Goal: Task Accomplishment & Management: Manage account settings

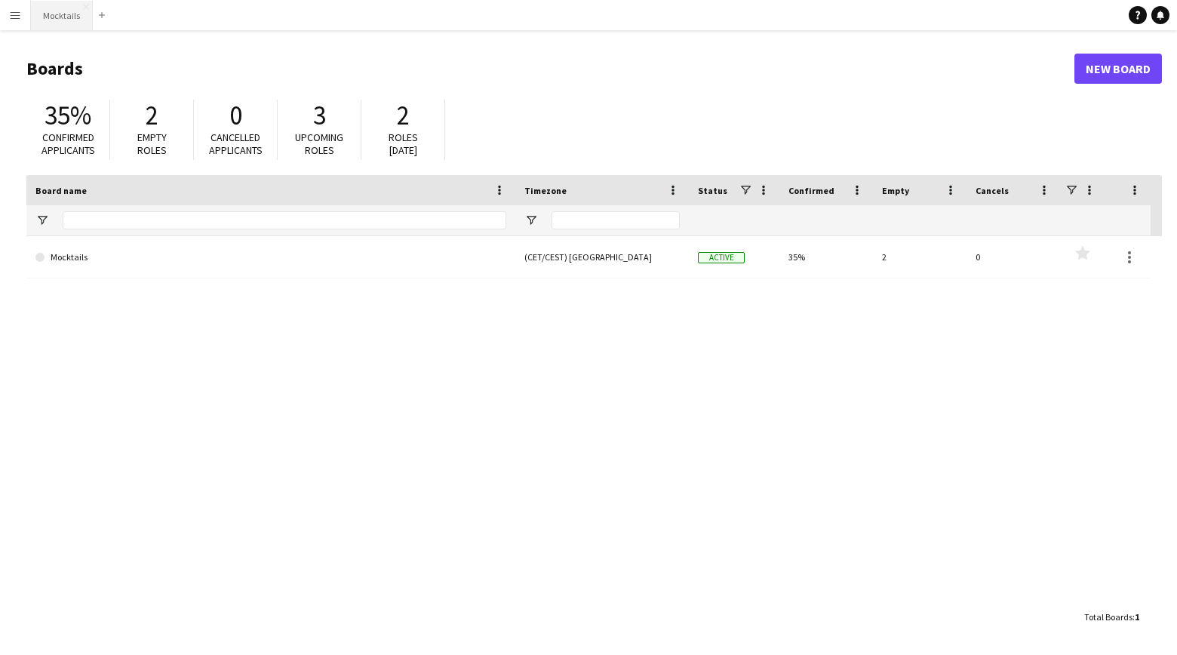
click at [54, 22] on button "Mocktails Close" at bounding box center [62, 15] width 62 height 29
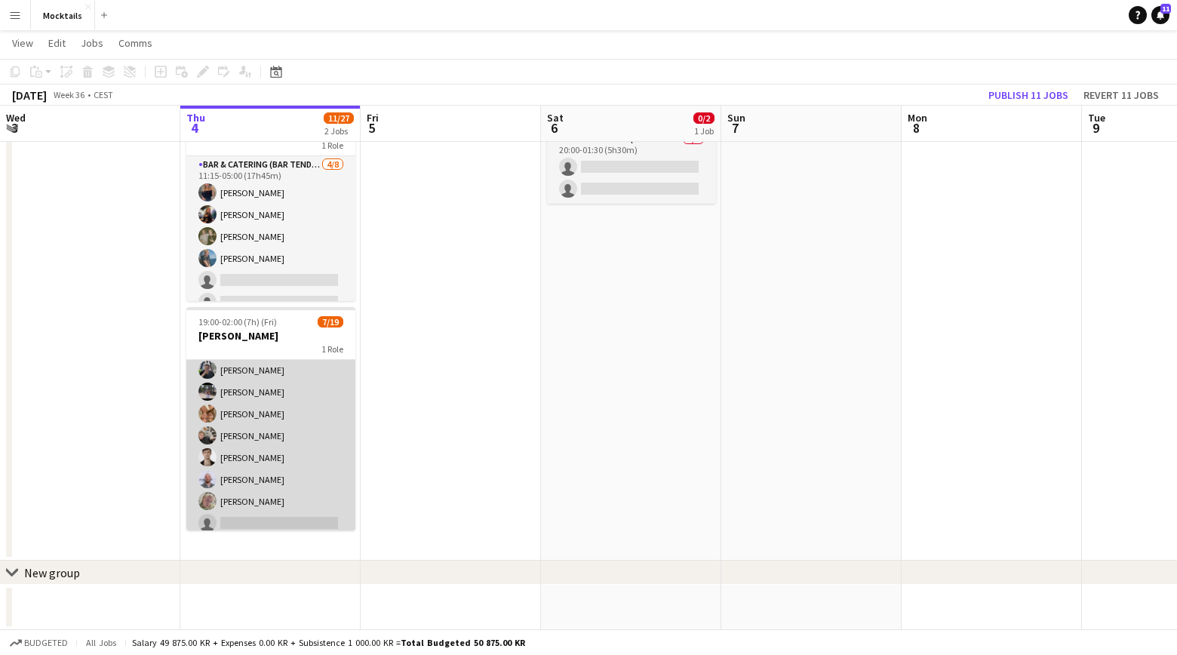
scroll to position [25, 0]
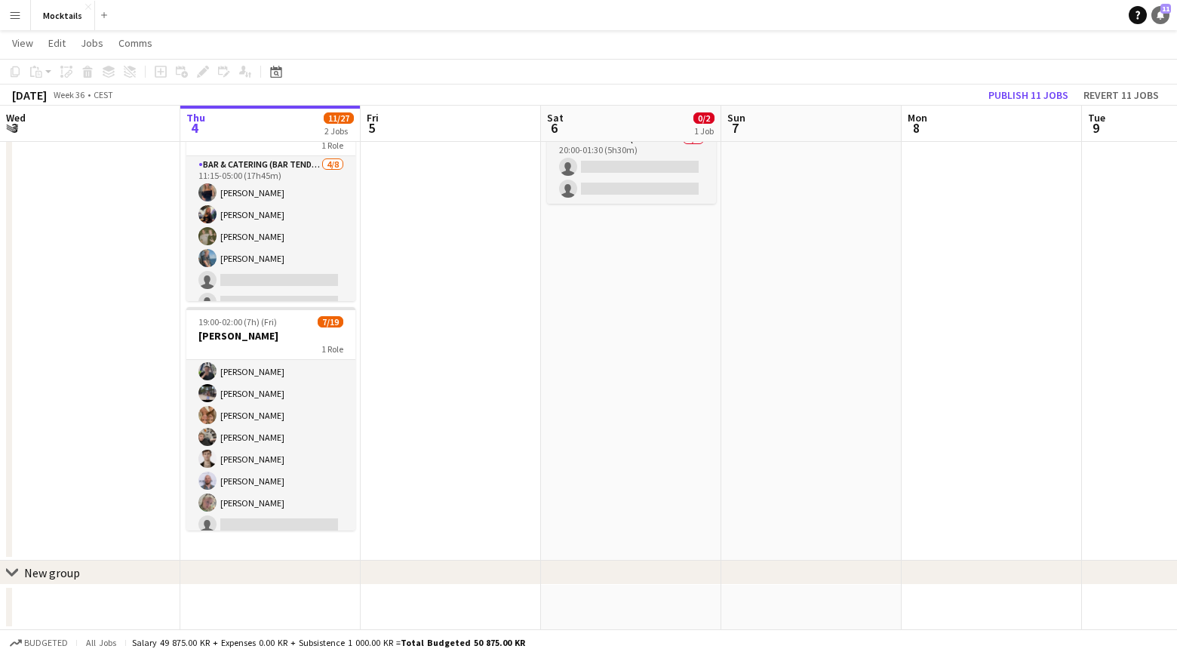
click at [1161, 15] on icon at bounding box center [1160, 15] width 8 height 8
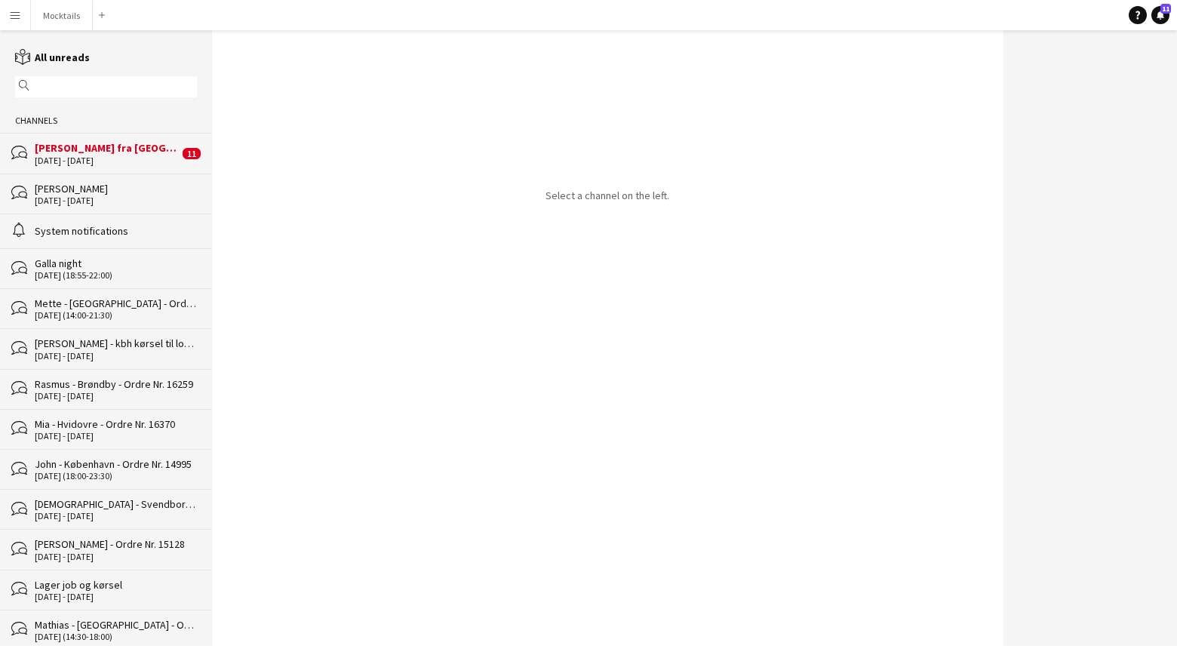
click at [109, 148] on div "[PERSON_NAME] fra [GEOGRAPHIC_DATA] til [GEOGRAPHIC_DATA]" at bounding box center [107, 148] width 144 height 14
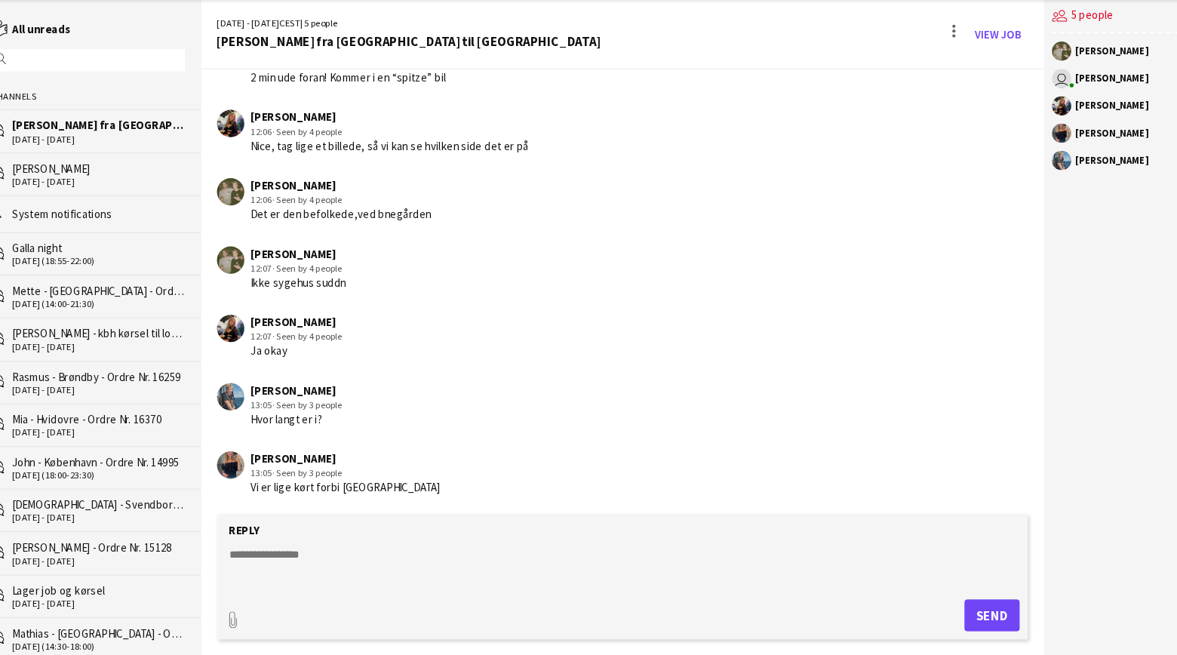
scroll to position [1826, 0]
click at [35, 51] on link "reading All unreads" at bounding box center [52, 58] width 75 height 14
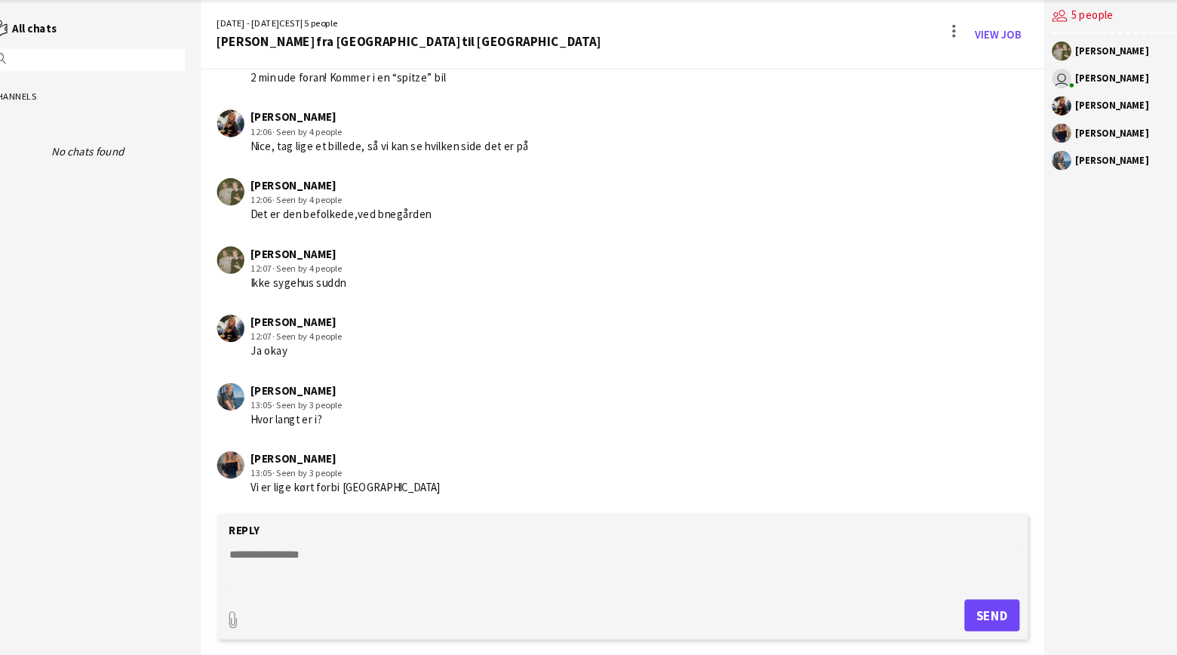
click at [34, 51] on link "reading All chats" at bounding box center [46, 58] width 62 height 14
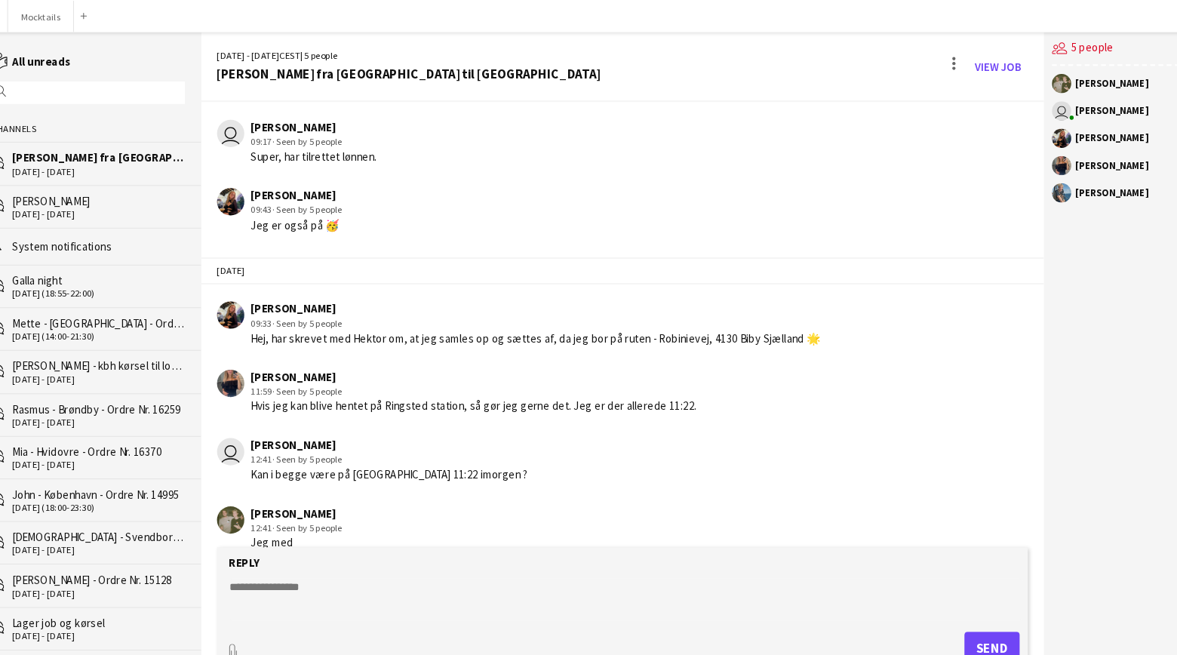
scroll to position [0, 0]
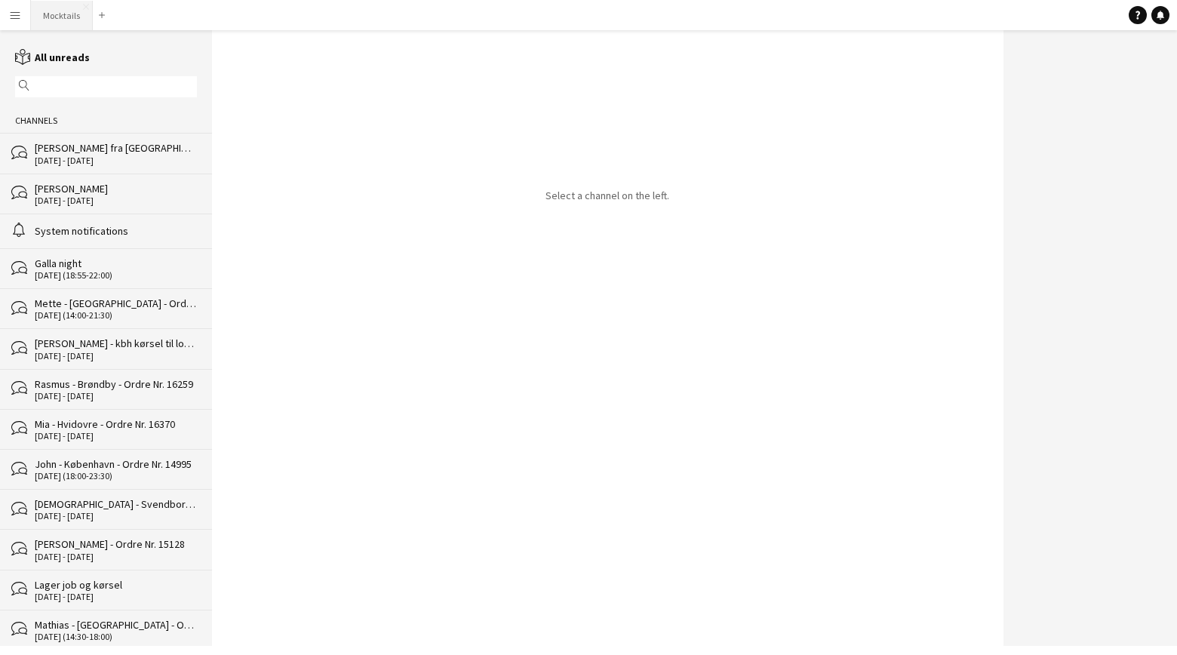
click at [59, 14] on button "Mocktails Close" at bounding box center [62, 15] width 62 height 29
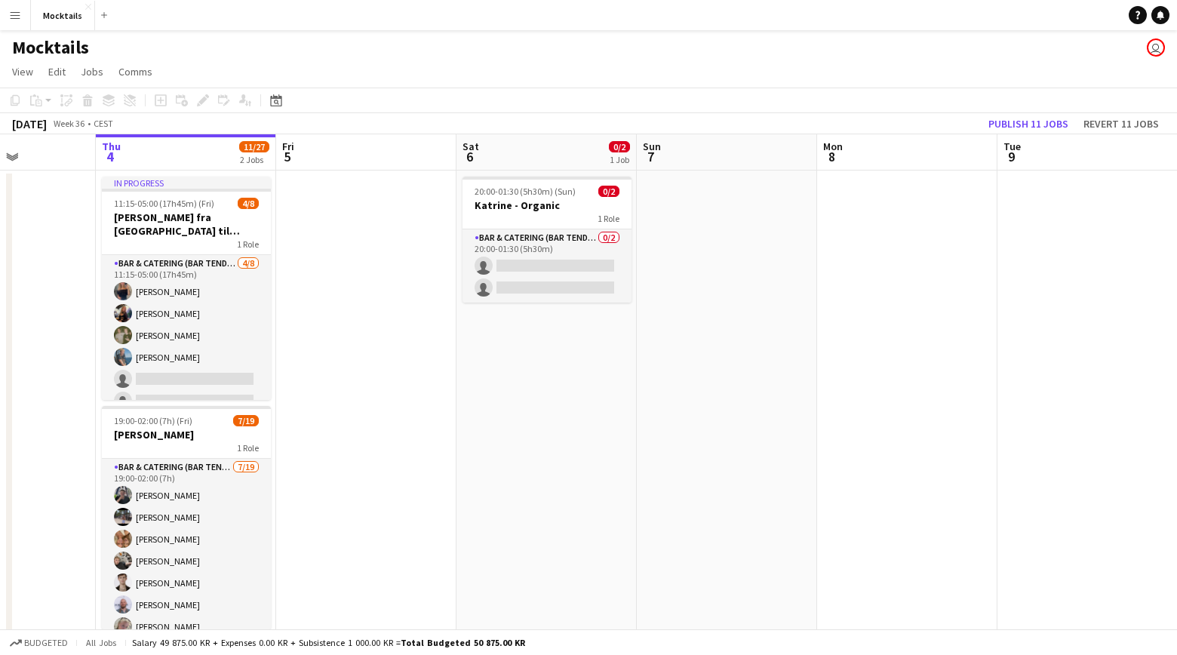
scroll to position [0, 493]
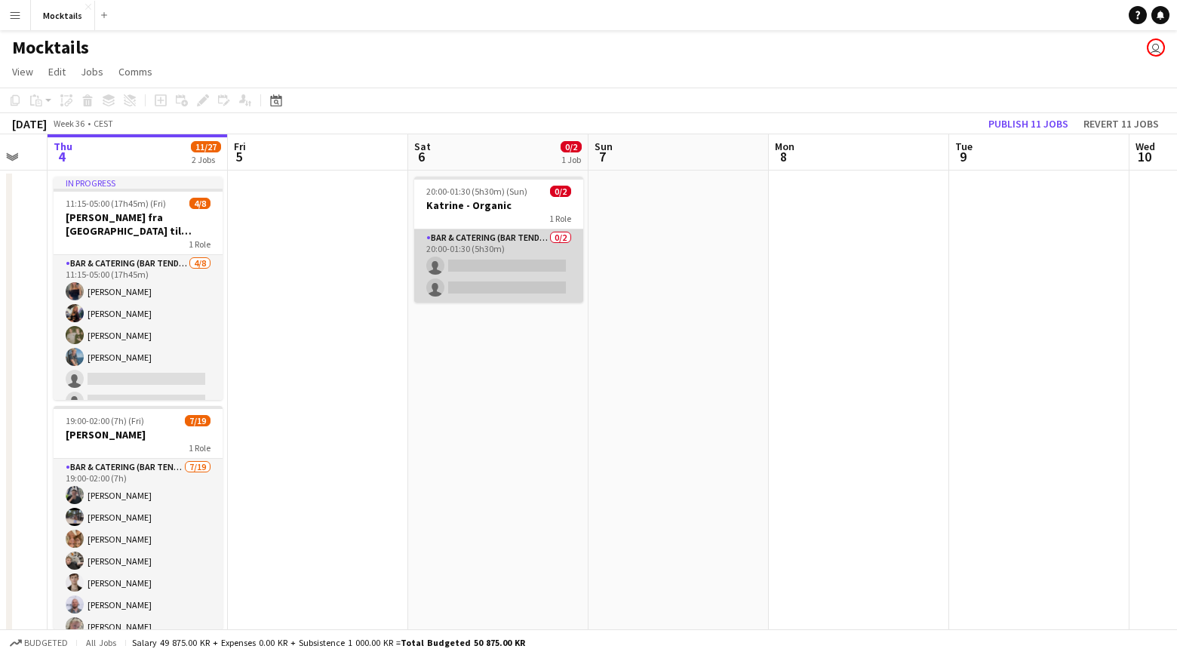
click at [499, 266] on app-card-role "Bar & Catering (Bar Tender) 0/2 20:00-01:30 (5h30m) single-neutral-actions sing…" at bounding box center [498, 265] width 169 height 73
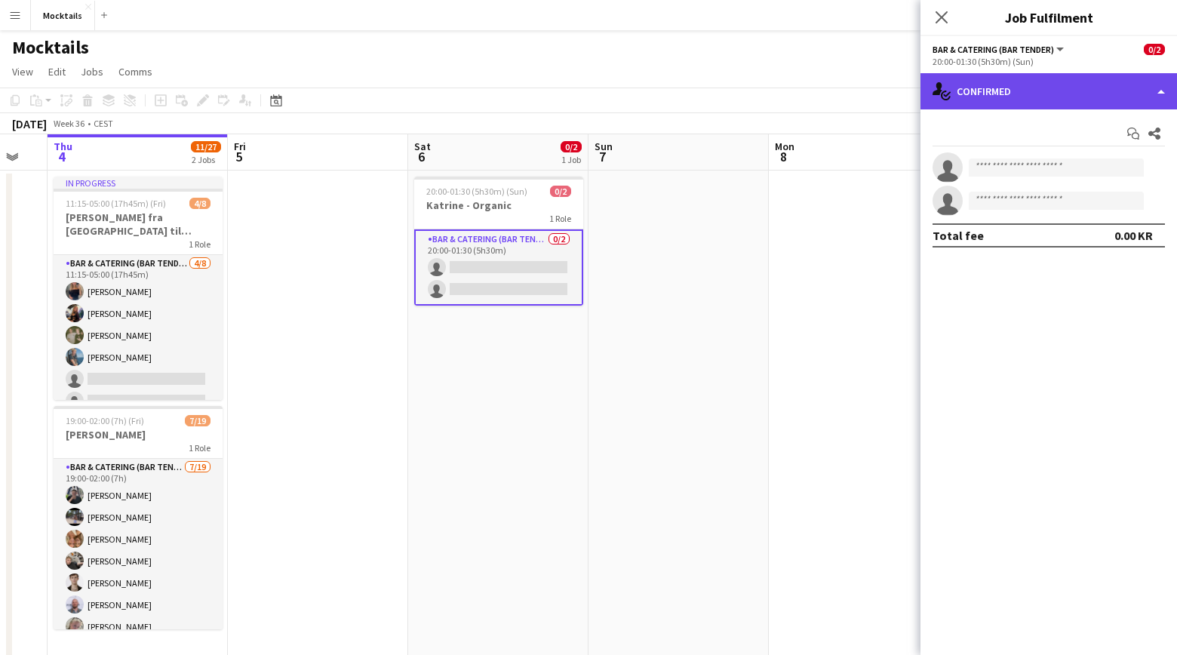
click at [997, 99] on div "single-neutral-actions-check-2 Confirmed" at bounding box center [1048, 91] width 256 height 36
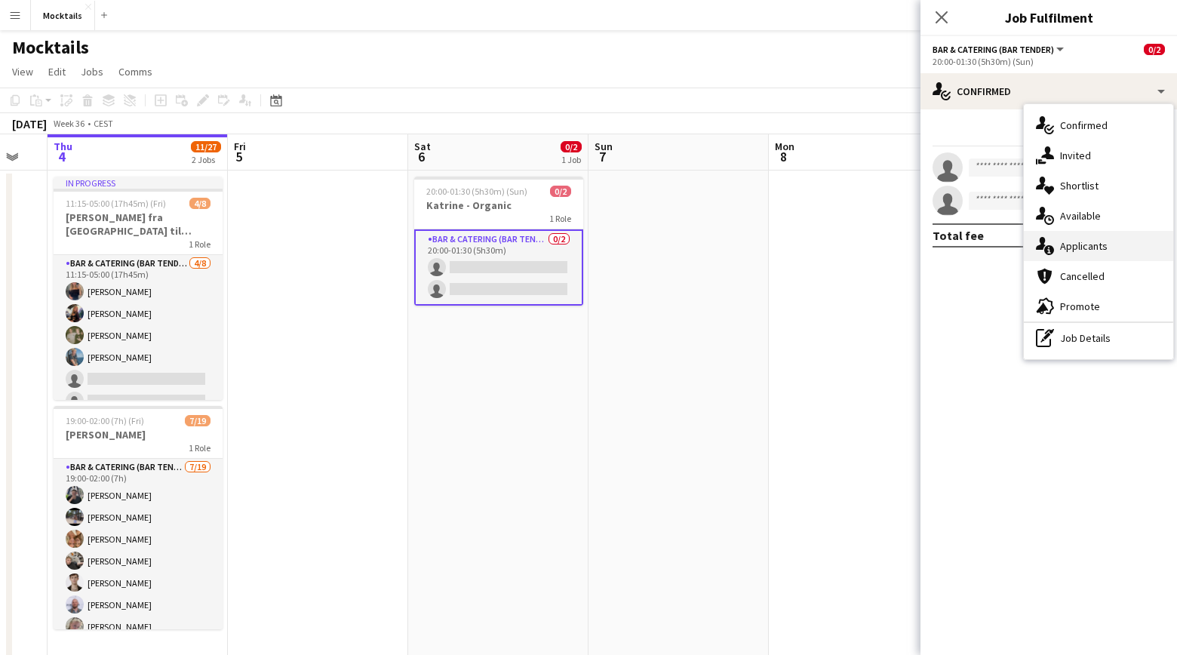
click at [1049, 248] on icon "single-neutral-actions-information" at bounding box center [1045, 246] width 18 height 18
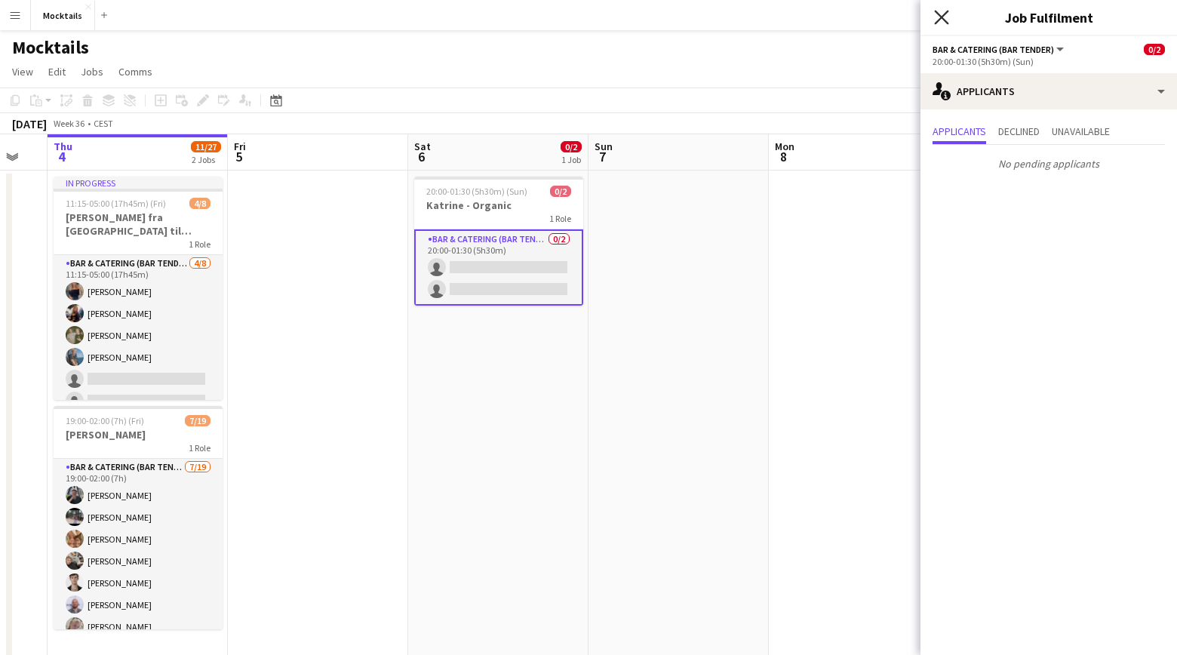
click at [938, 21] on icon at bounding box center [941, 17] width 14 height 14
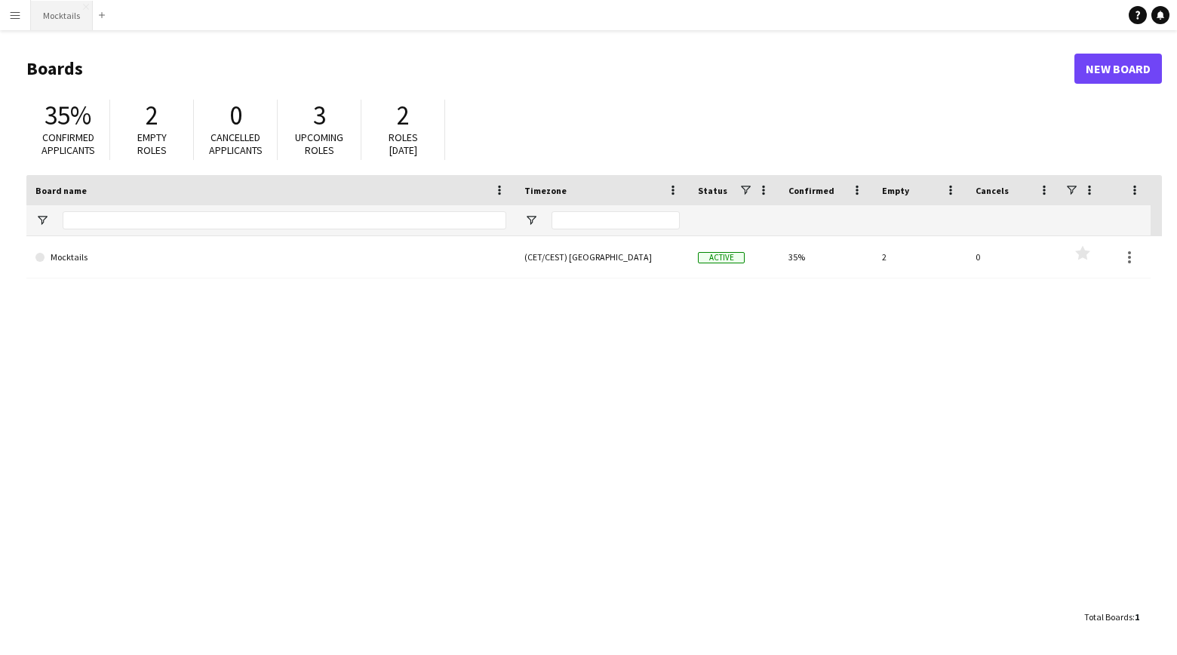
click at [52, 13] on button "Mocktails Close" at bounding box center [62, 15] width 62 height 29
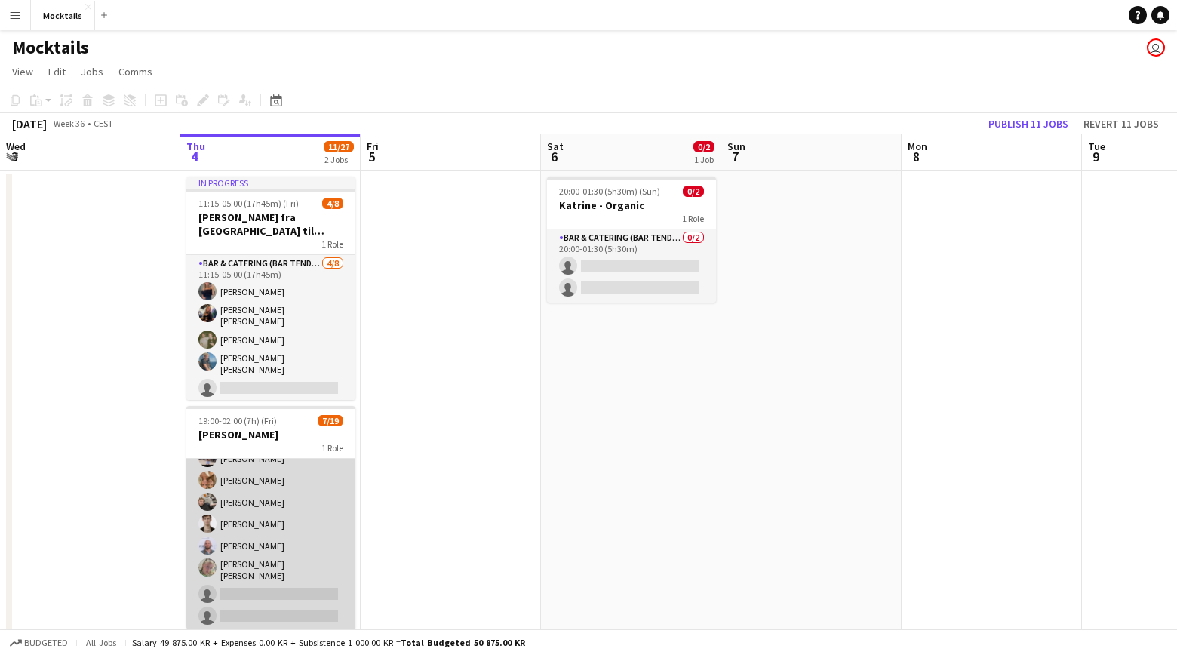
scroll to position [70, 0]
click at [269, 591] on app-card-role "Bar & Catering (Bar Tender) 7/19 19:00-02:00 (7h) Adam Carlsen Sara Thorsager P…" at bounding box center [270, 613] width 169 height 450
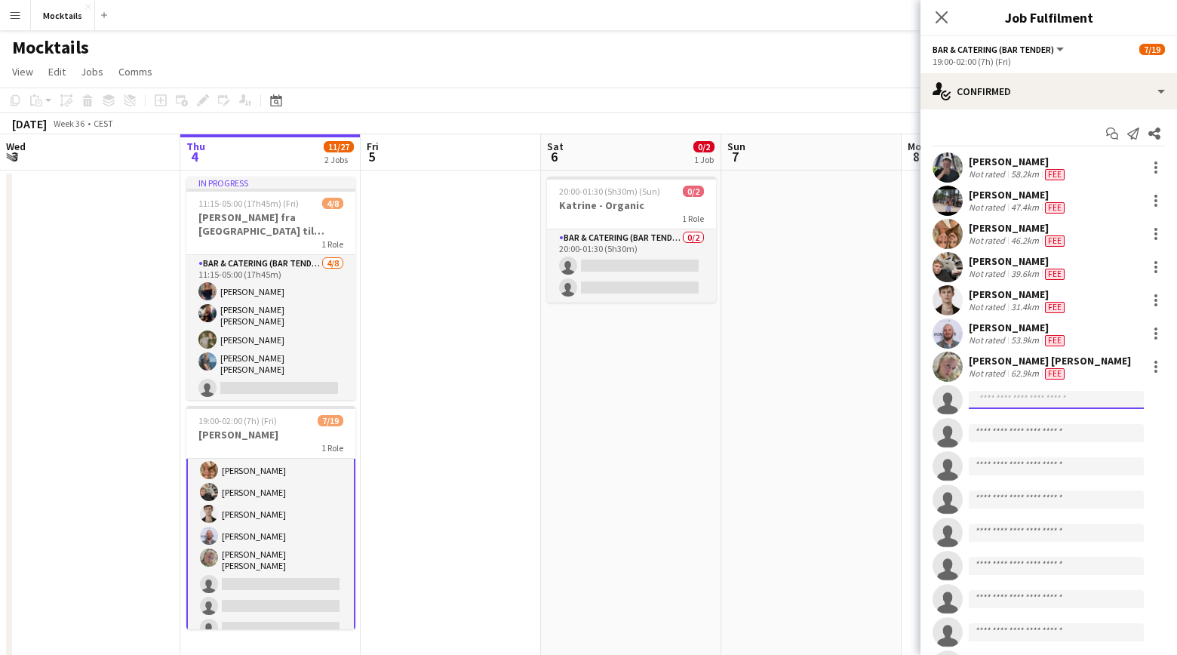
click at [1008, 400] on input at bounding box center [1056, 400] width 175 height 18
type input "*"
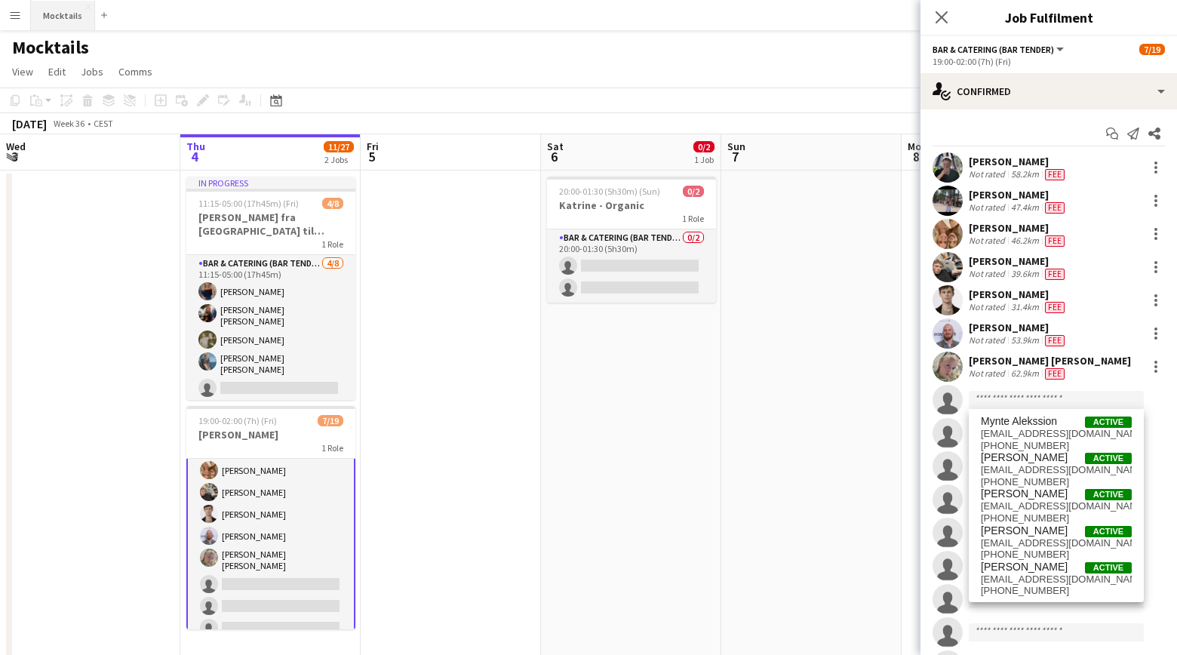
click at [53, 11] on button "Mocktails Close" at bounding box center [63, 15] width 64 height 29
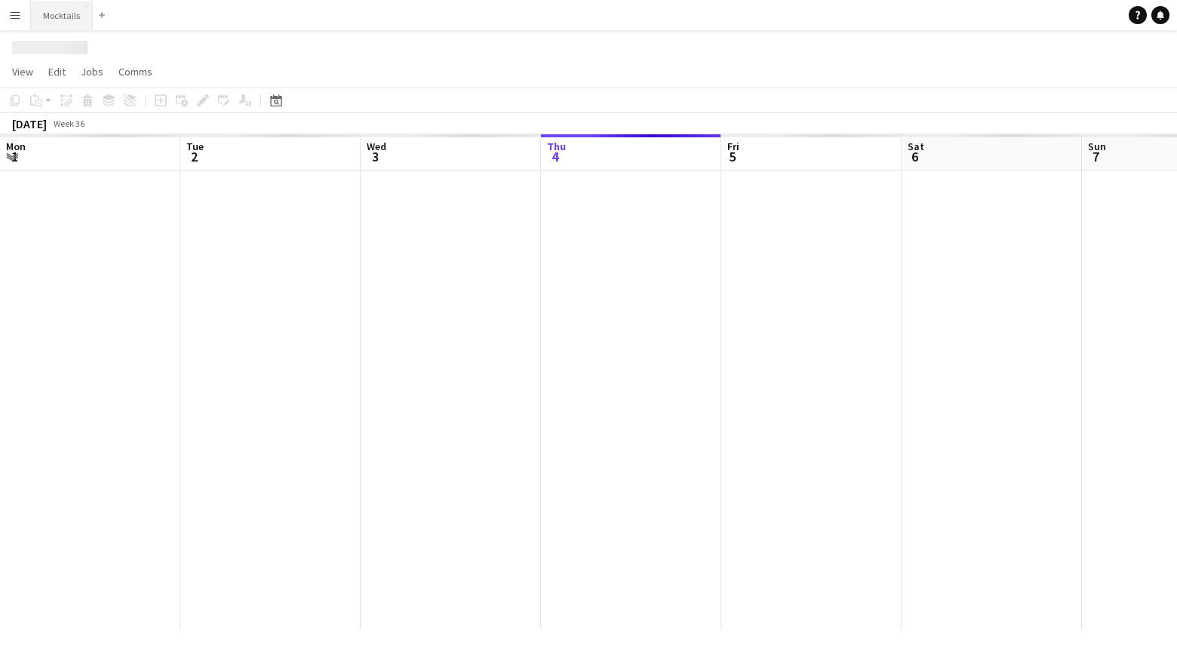
scroll to position [0, 361]
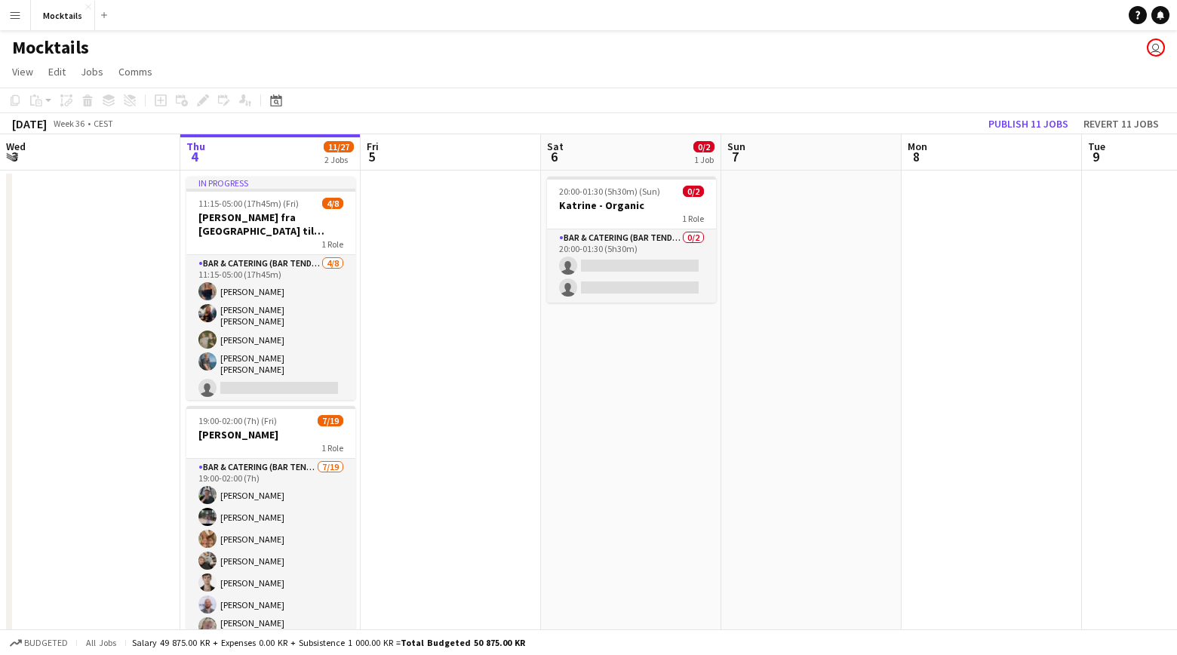
click at [19, 19] on app-icon "Menu" at bounding box center [15, 15] width 12 height 12
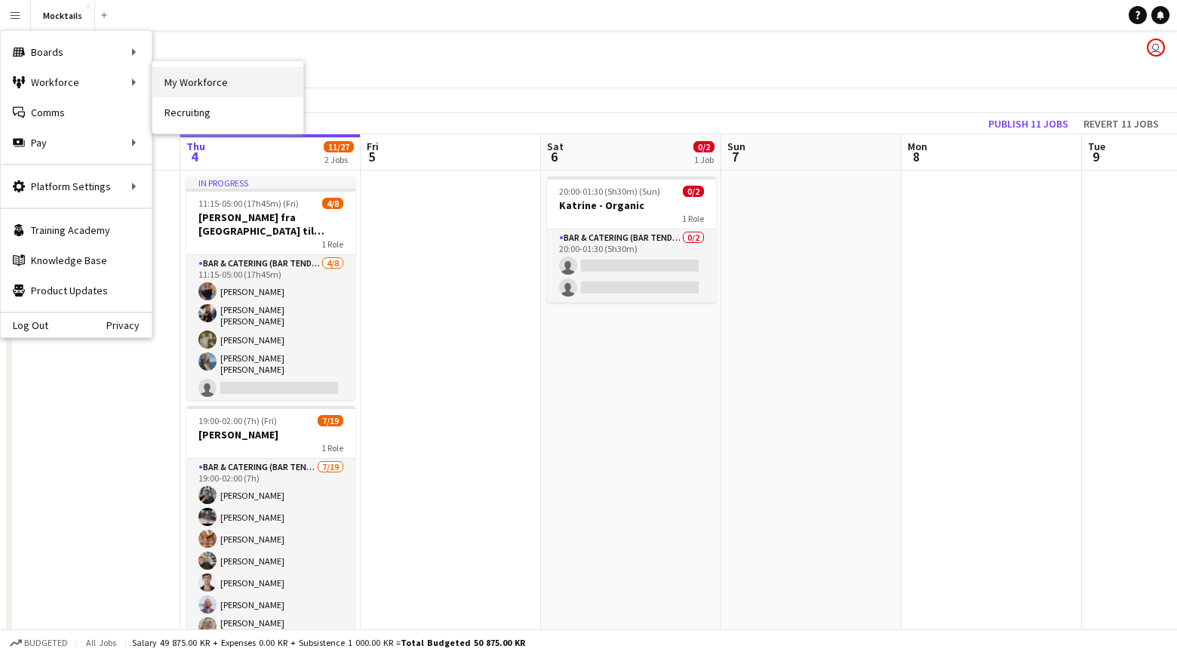
click at [201, 92] on link "My Workforce" at bounding box center [227, 82] width 151 height 30
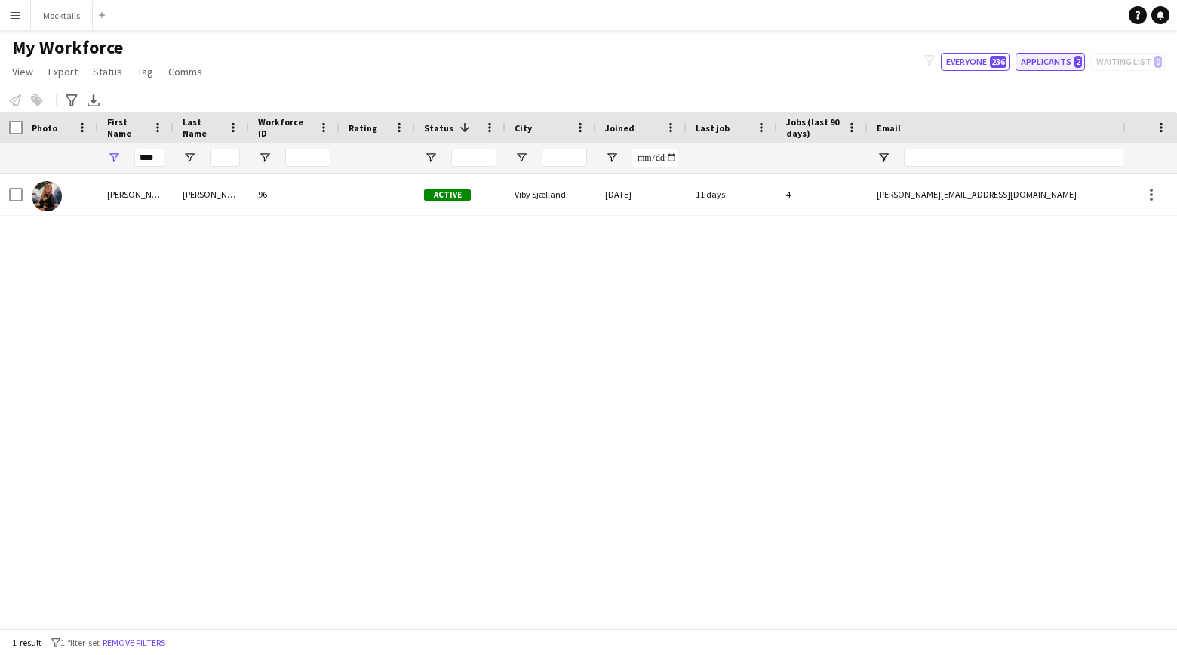
click at [1066, 63] on button "Applicants 2" at bounding box center [1049, 62] width 69 height 18
type input "**********"
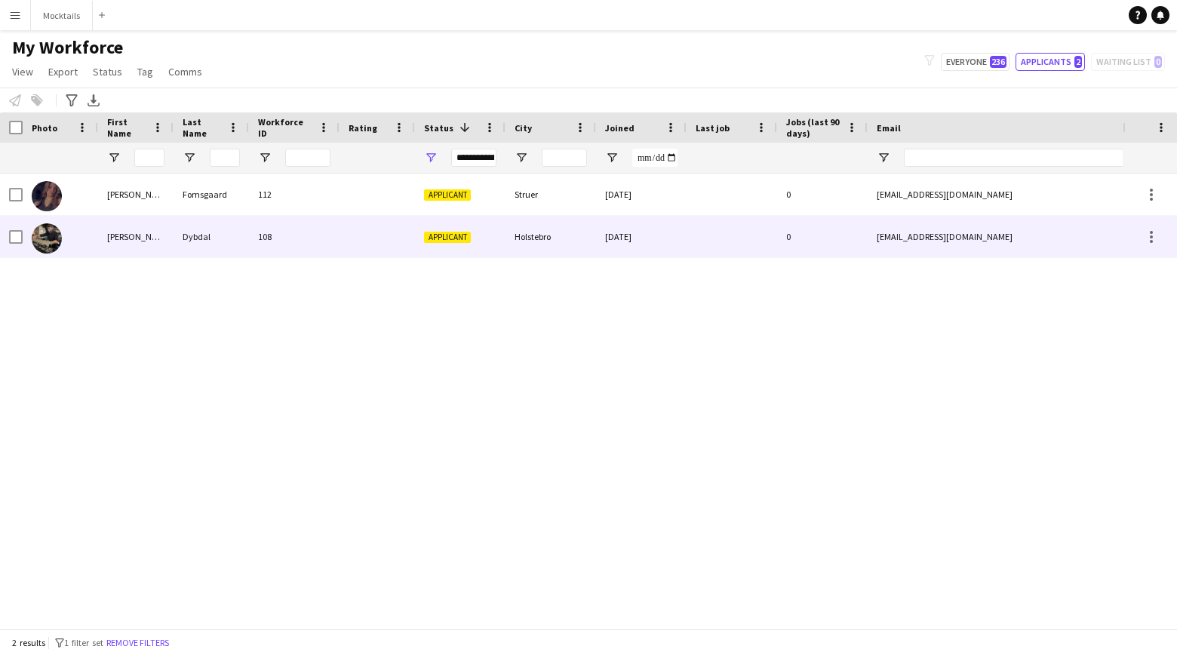
click at [119, 232] on div "Tristan" at bounding box center [135, 236] width 75 height 41
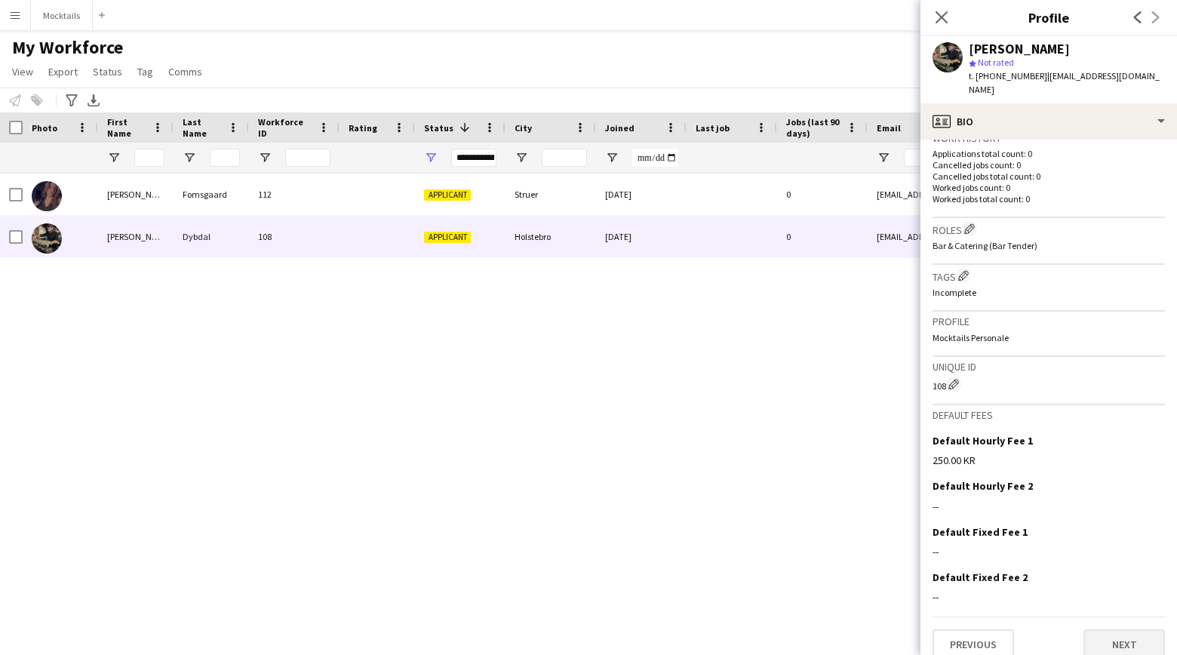
scroll to position [381, 0]
click at [1125, 637] on button "Next" at bounding box center [1123, 645] width 81 height 30
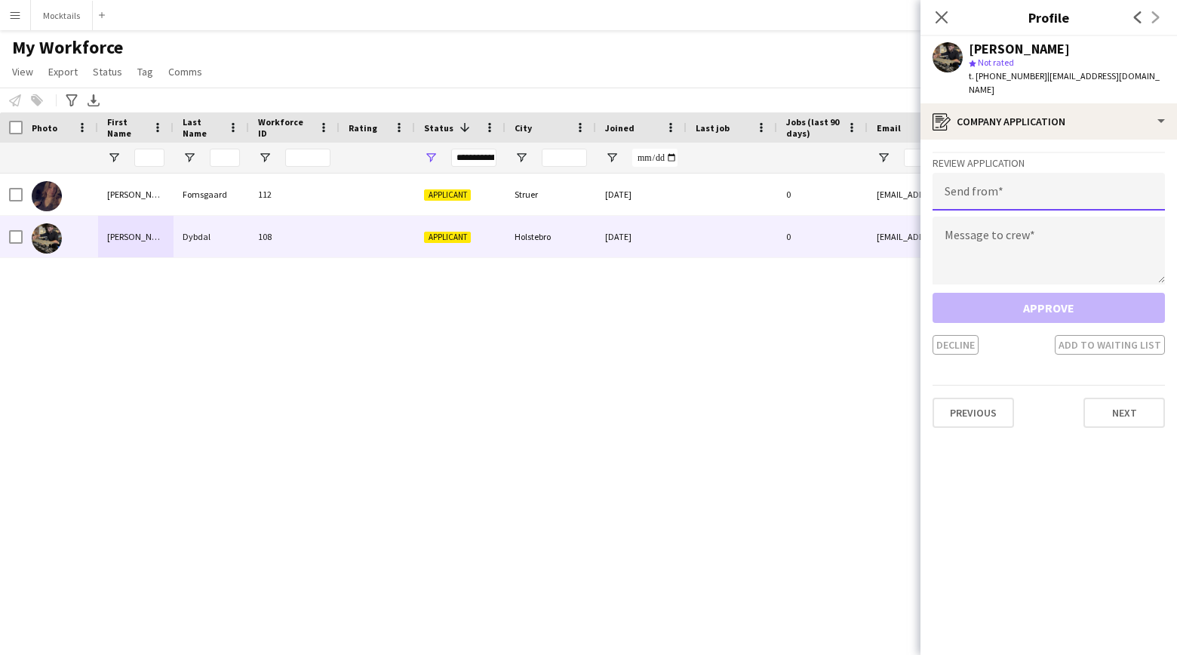
click at [1011, 180] on input "email" at bounding box center [1048, 192] width 232 height 38
paste input "**********"
type input "**********"
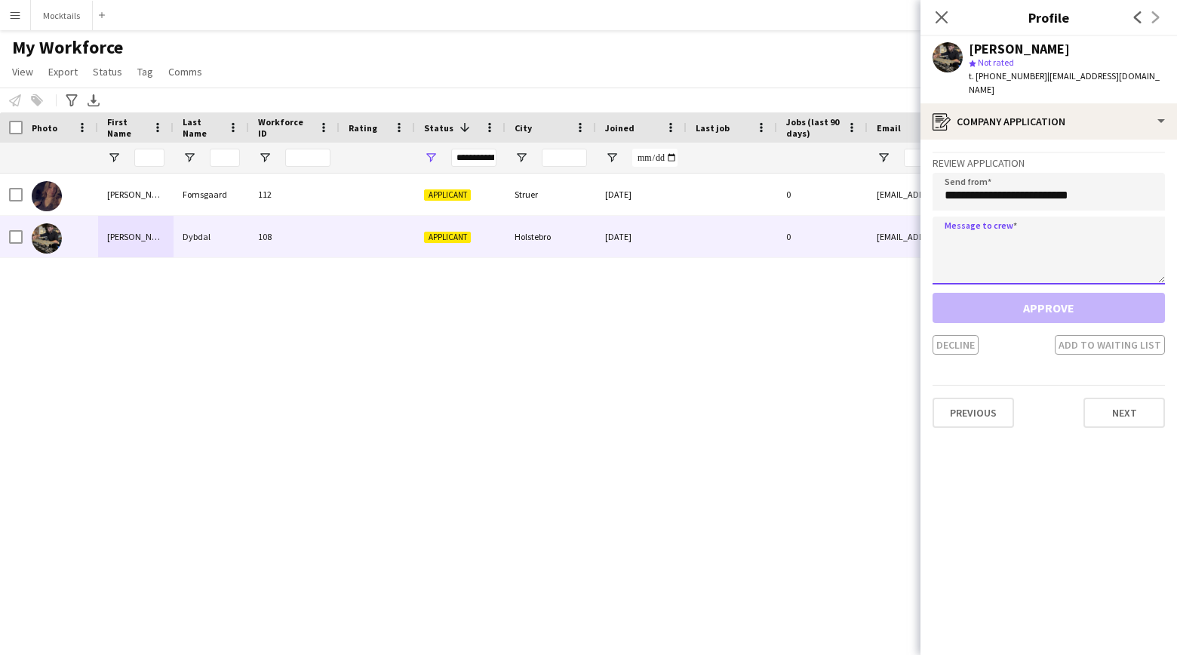
click at [1025, 231] on textarea at bounding box center [1048, 251] width 232 height 68
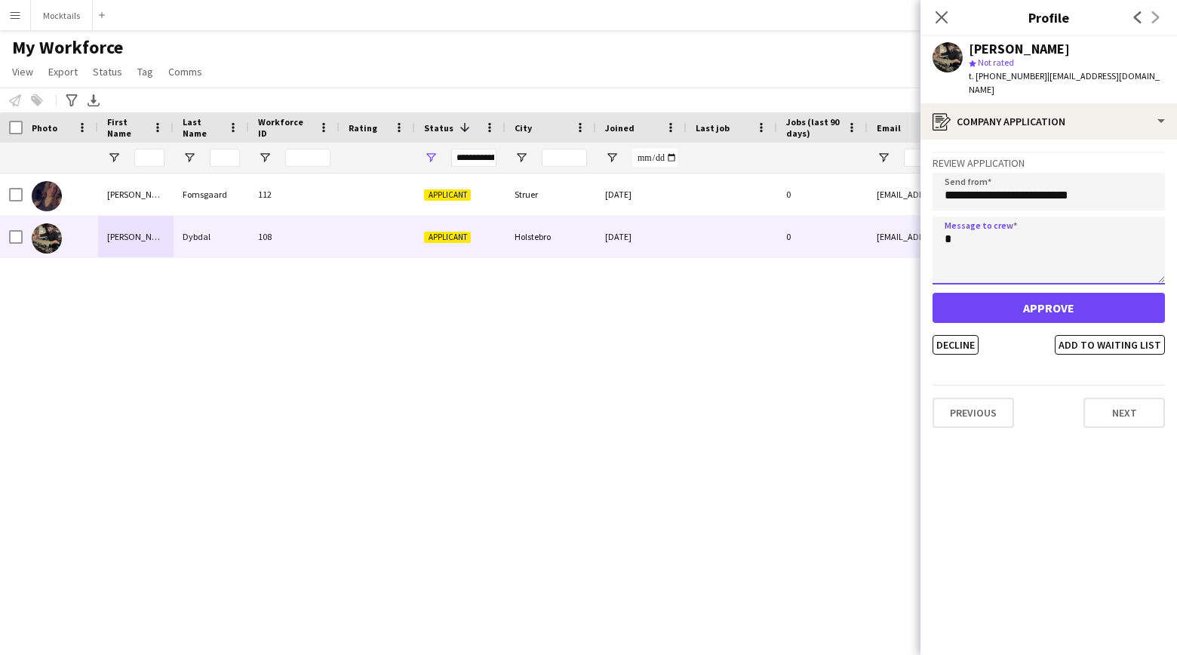
type textarea "*"
click at [1075, 293] on button "Approve" at bounding box center [1048, 308] width 232 height 30
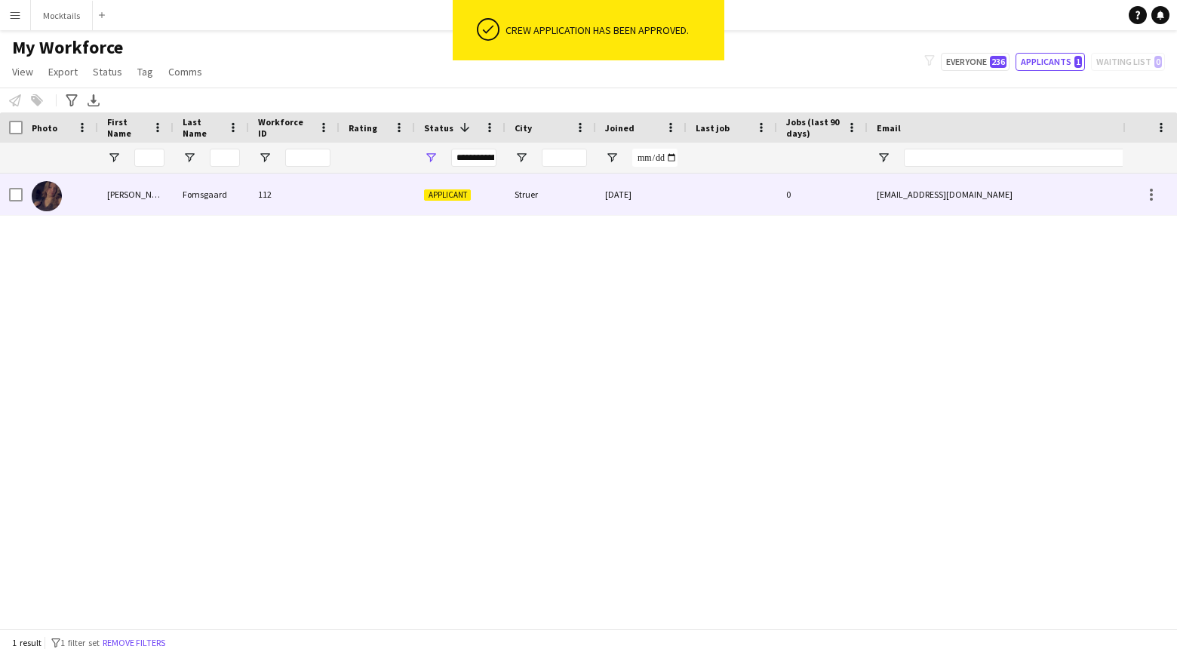
click at [310, 204] on div "112" at bounding box center [294, 194] width 91 height 41
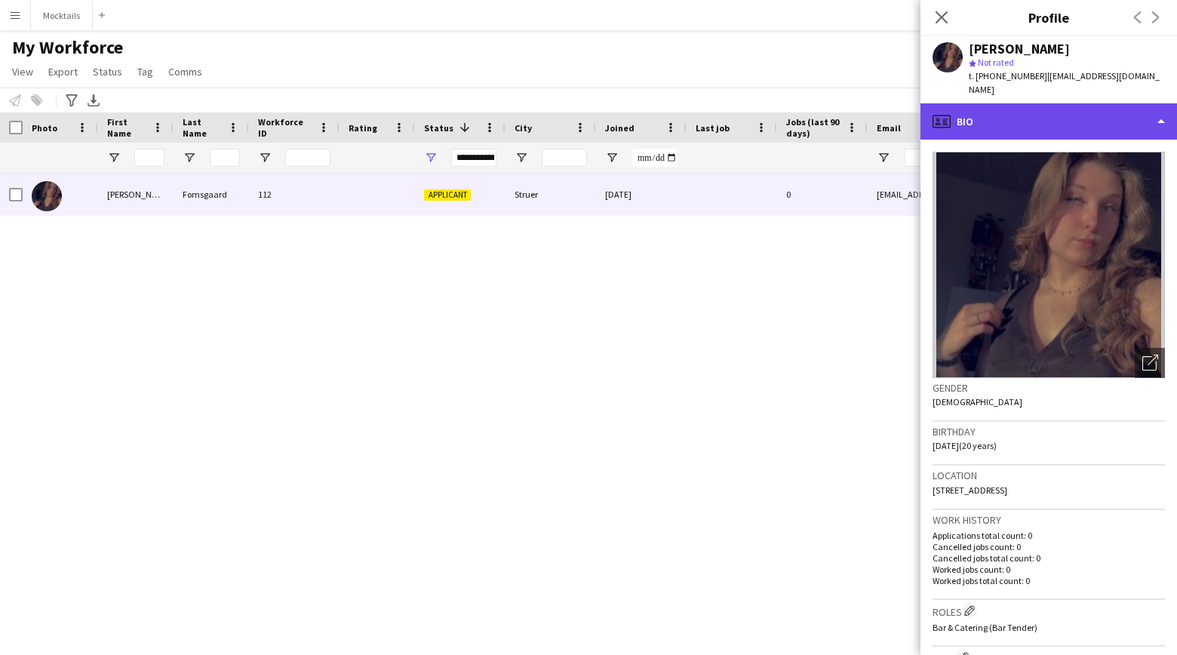
click at [1042, 103] on div "profile Bio" at bounding box center [1048, 121] width 256 height 36
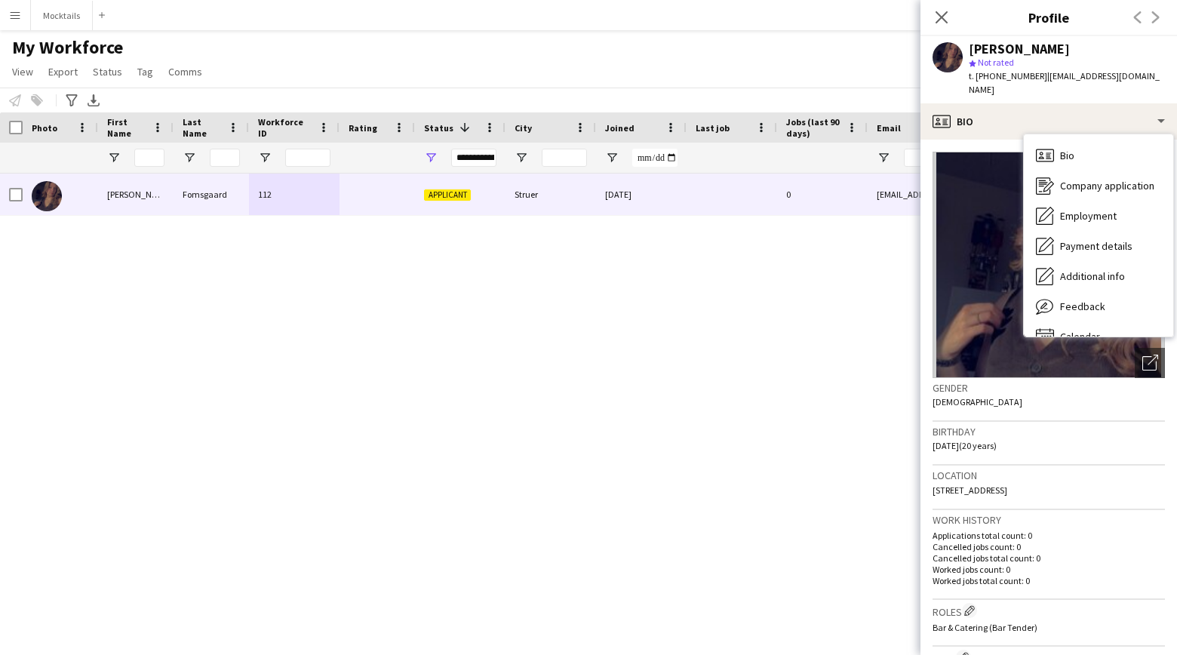
click at [1129, 541] on p "Cancelled jobs count: 0" at bounding box center [1048, 546] width 232 height 11
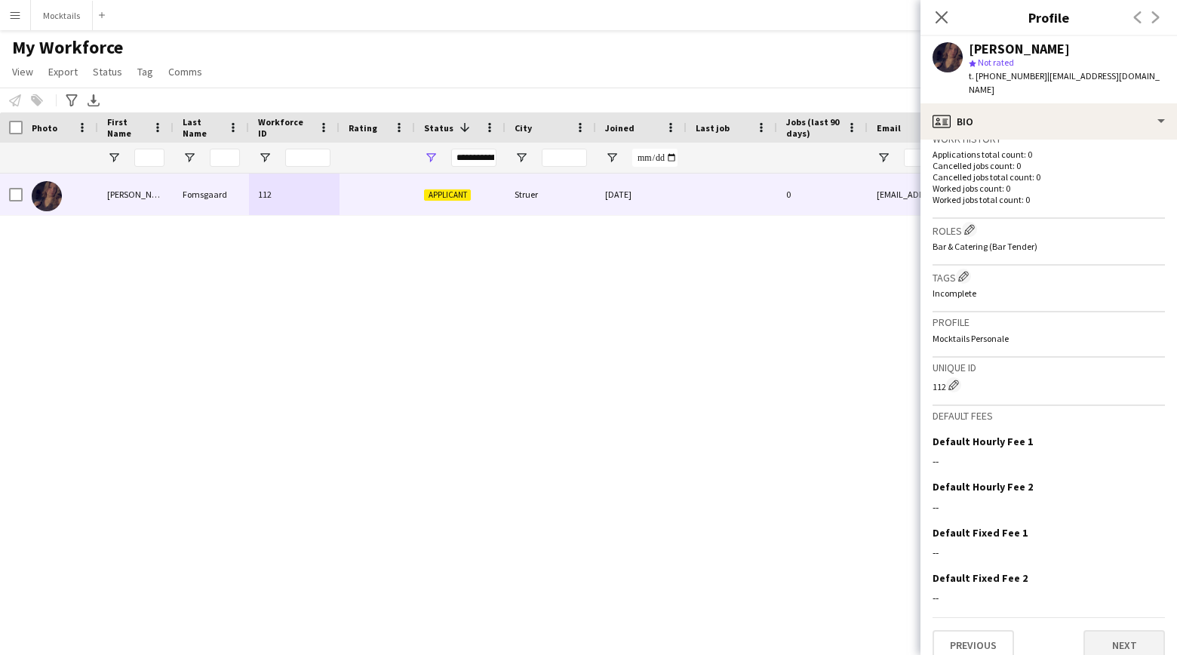
click at [1121, 630] on button "Next" at bounding box center [1123, 645] width 81 height 30
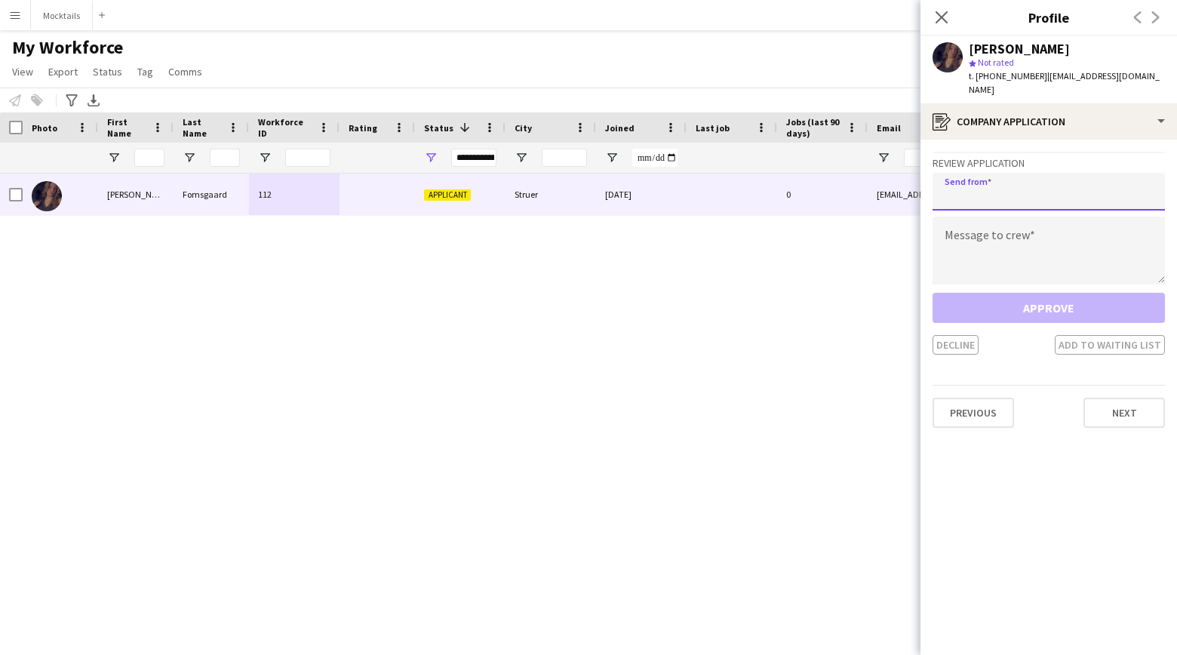
click at [988, 174] on input "email" at bounding box center [1048, 192] width 232 height 38
paste input "**********"
type input "**********"
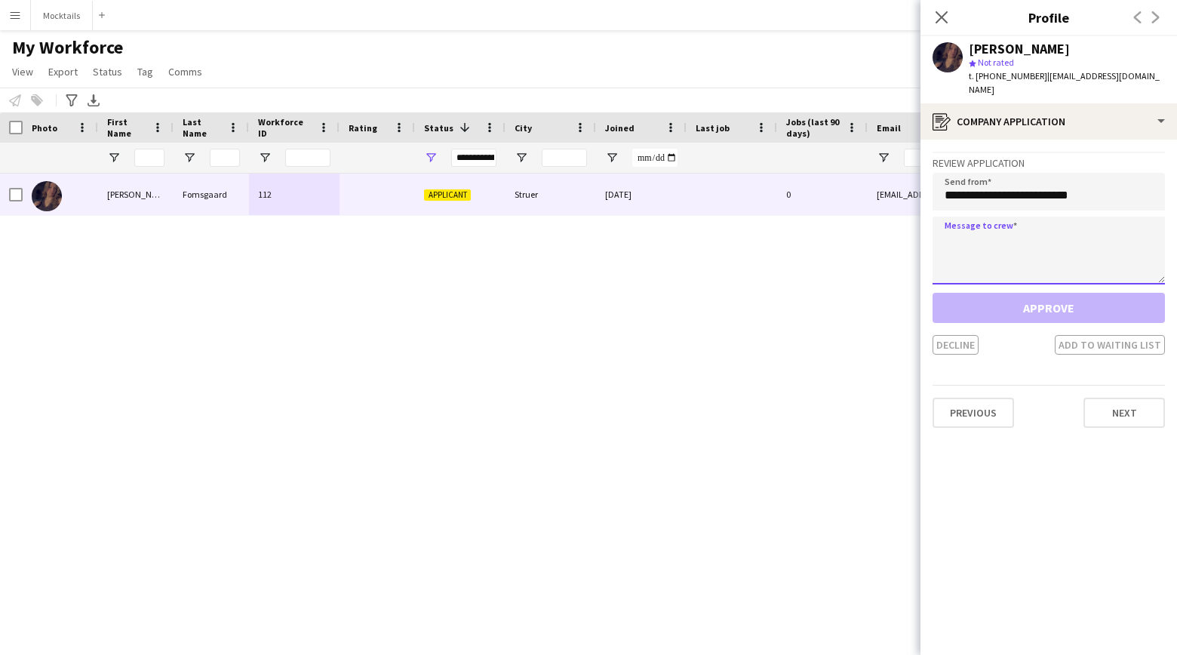
click at [1011, 232] on textarea at bounding box center [1048, 251] width 232 height 68
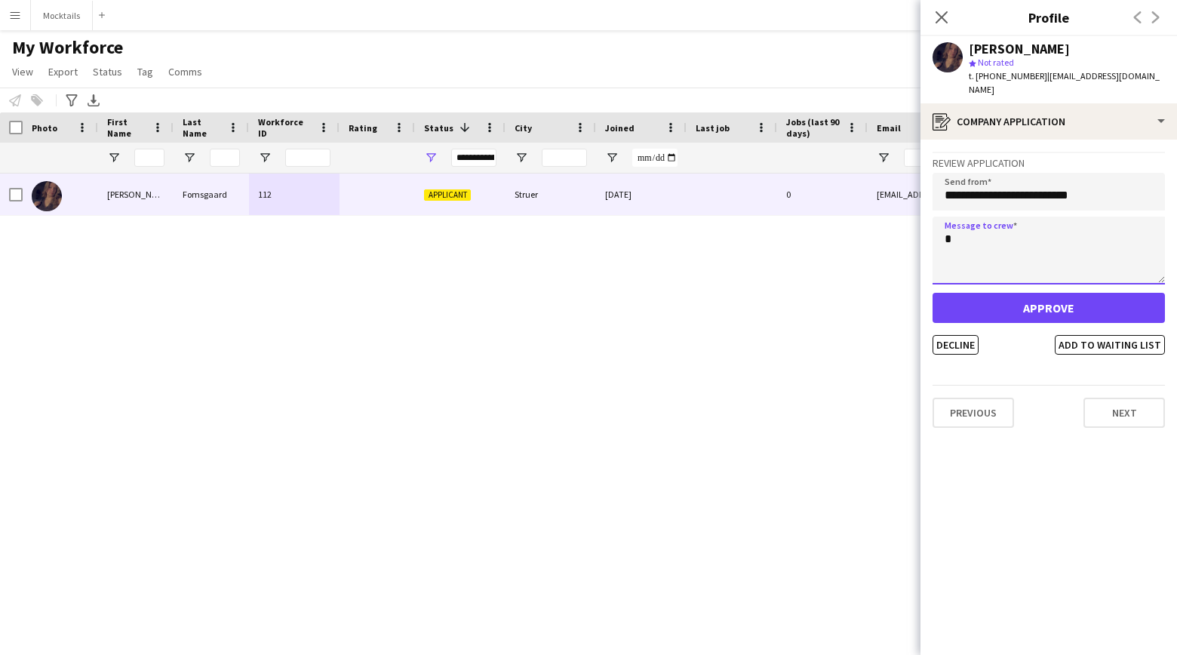
type textarea "*"
click at [1079, 304] on button "Approve" at bounding box center [1048, 308] width 232 height 30
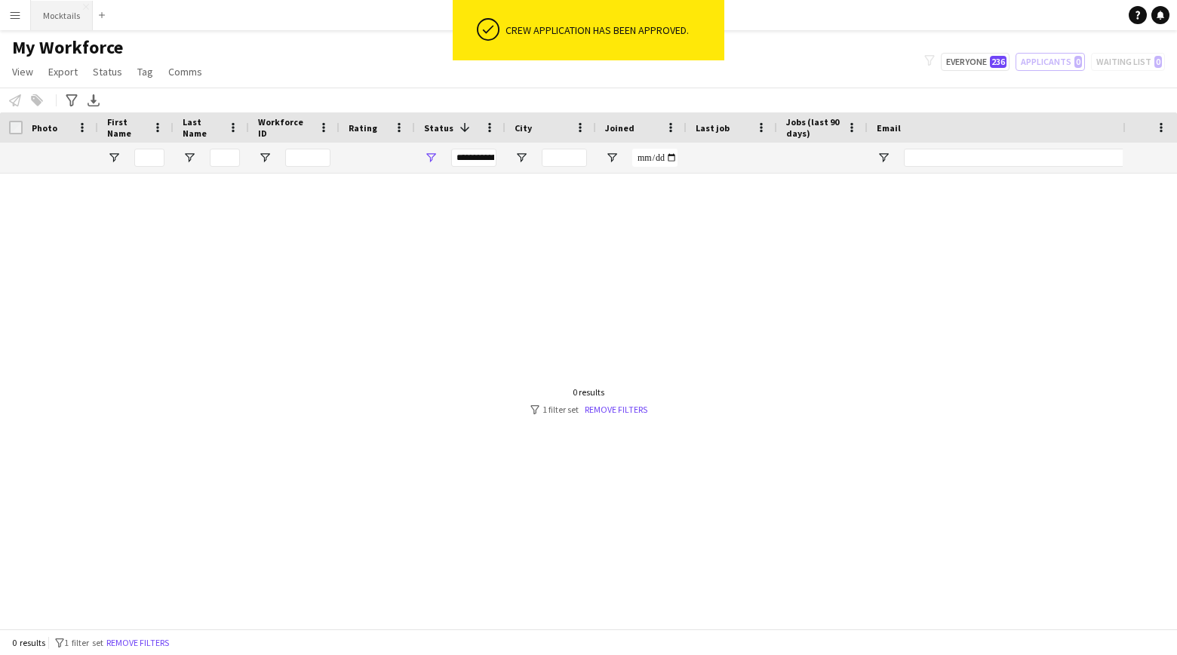
click at [64, 14] on button "Mocktails Close" at bounding box center [62, 15] width 62 height 29
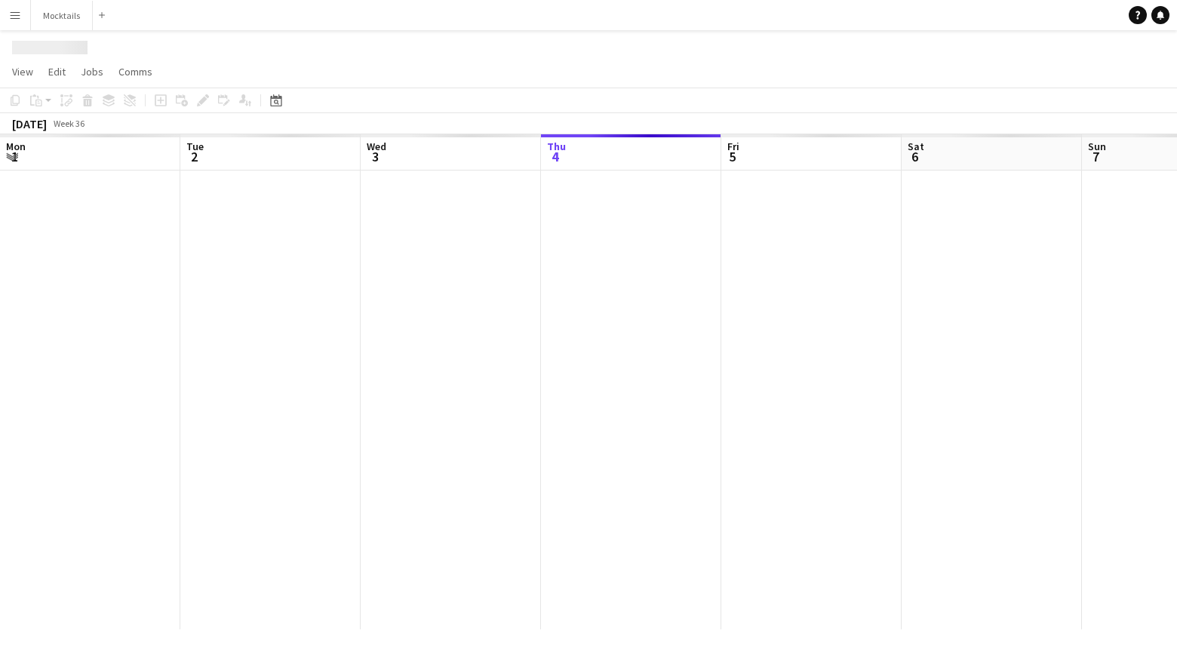
scroll to position [0, 361]
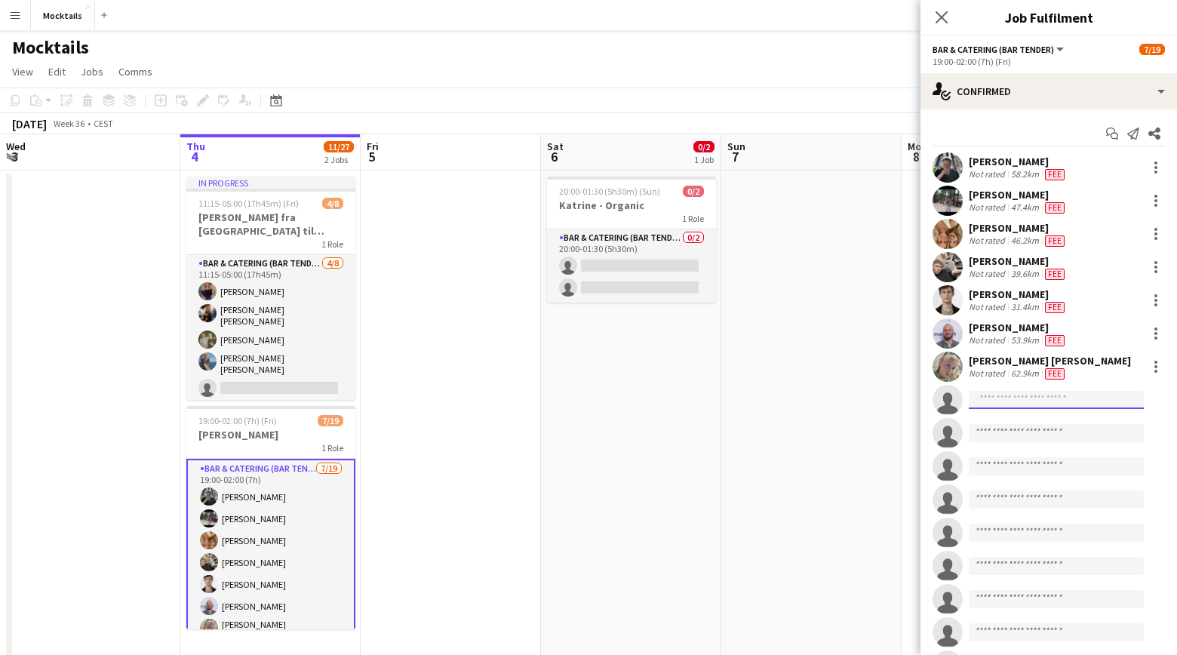
click at [1010, 407] on input at bounding box center [1056, 400] width 175 height 18
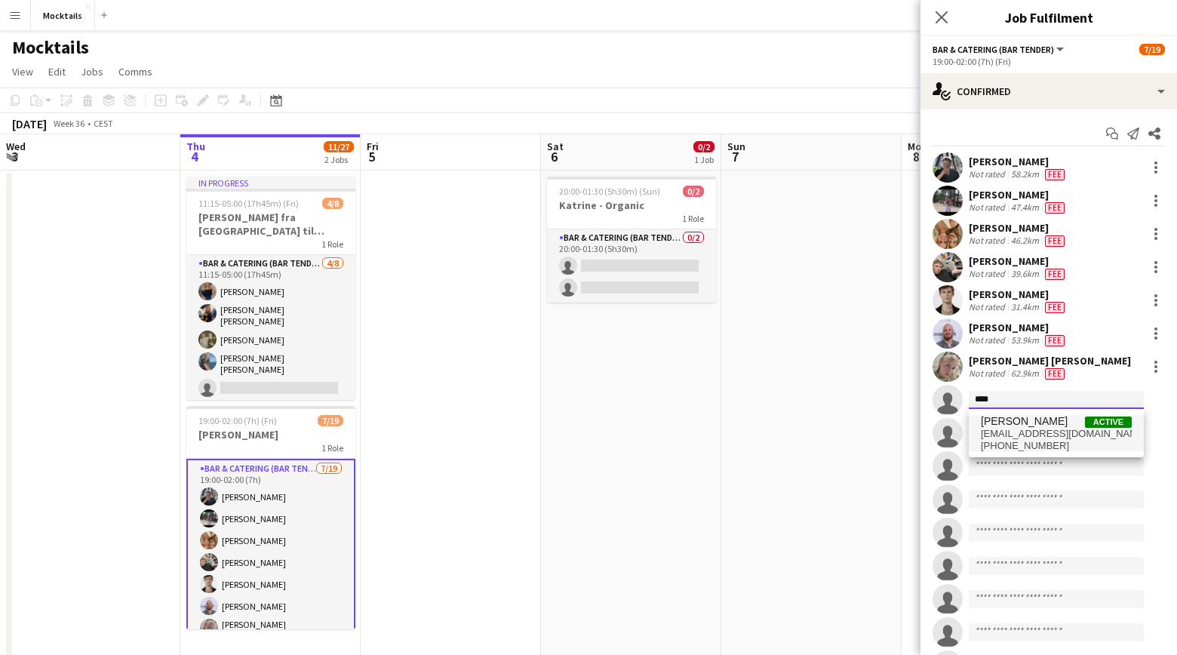
type input "****"
click at [1020, 434] on span "tristandybdal111@gmail.com" at bounding box center [1056, 434] width 151 height 12
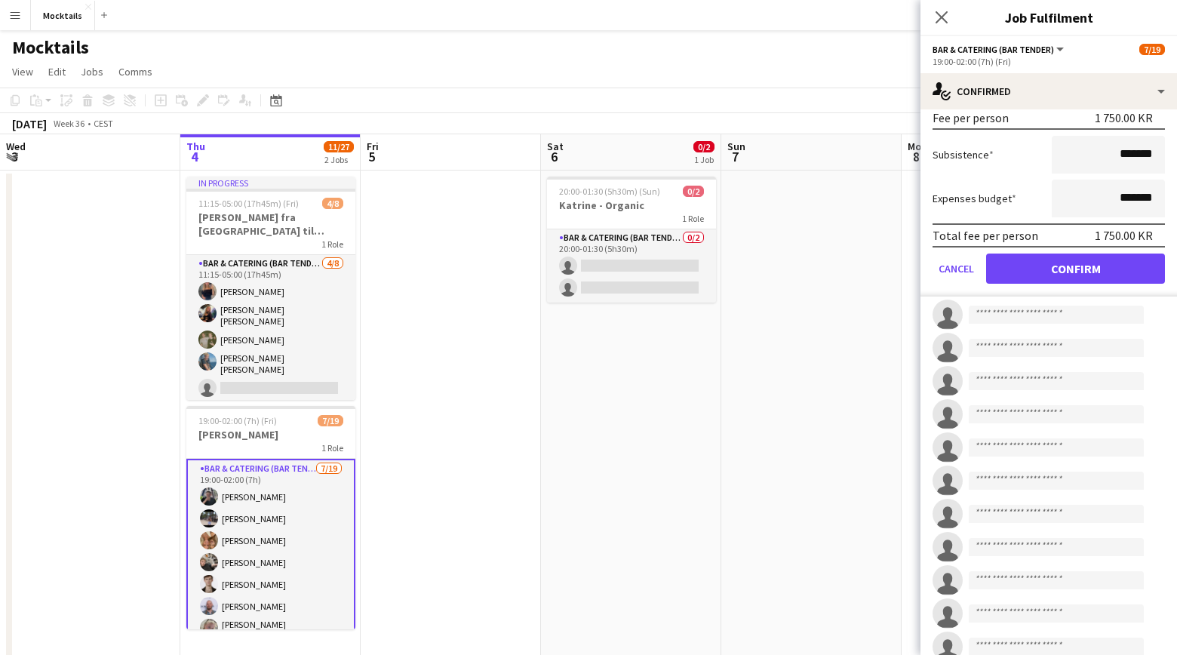
scroll to position [444, 0]
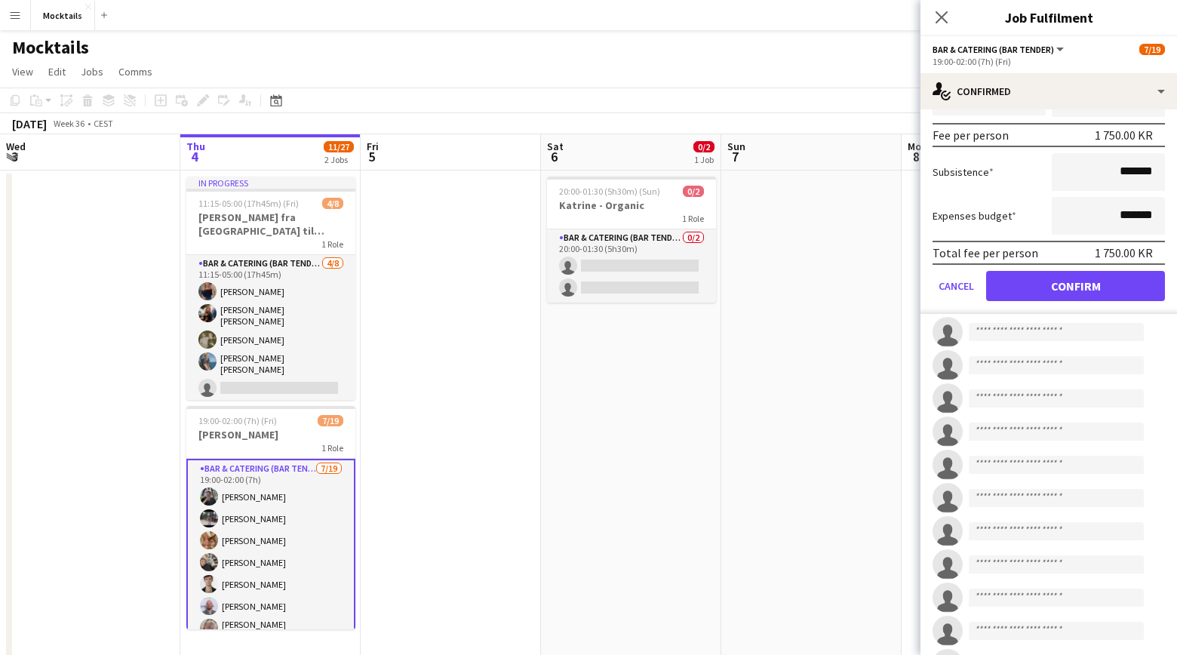
click at [1090, 289] on button "Confirm" at bounding box center [1075, 286] width 179 height 30
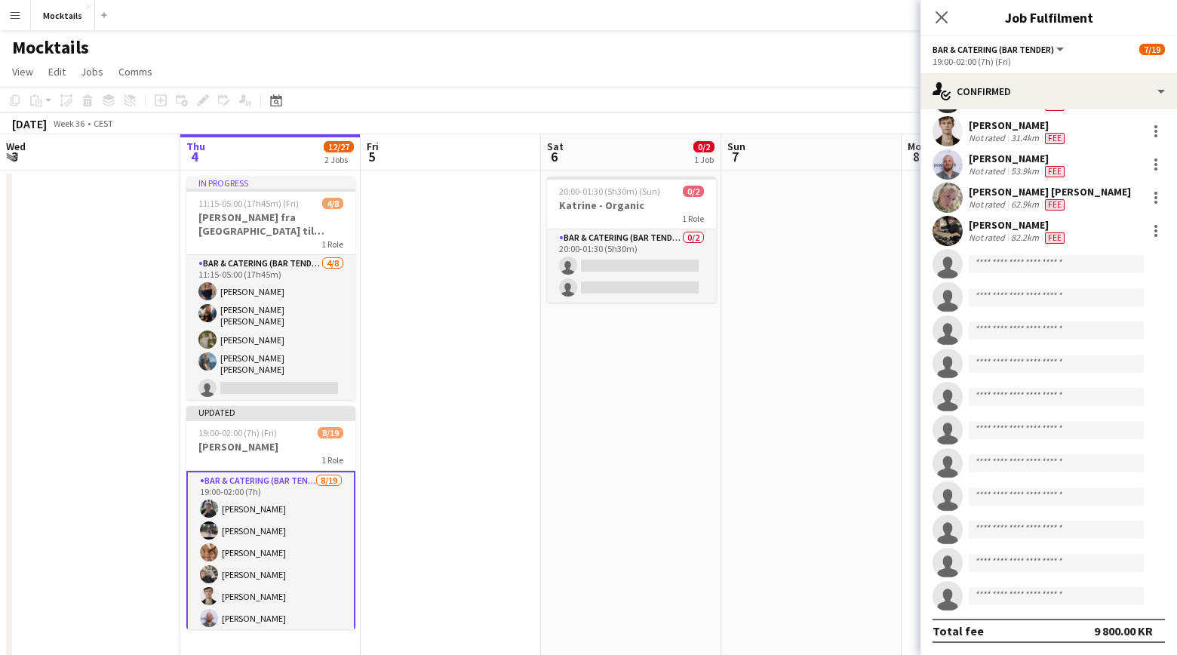
scroll to position [169, 0]
click at [938, 14] on icon at bounding box center [941, 17] width 14 height 14
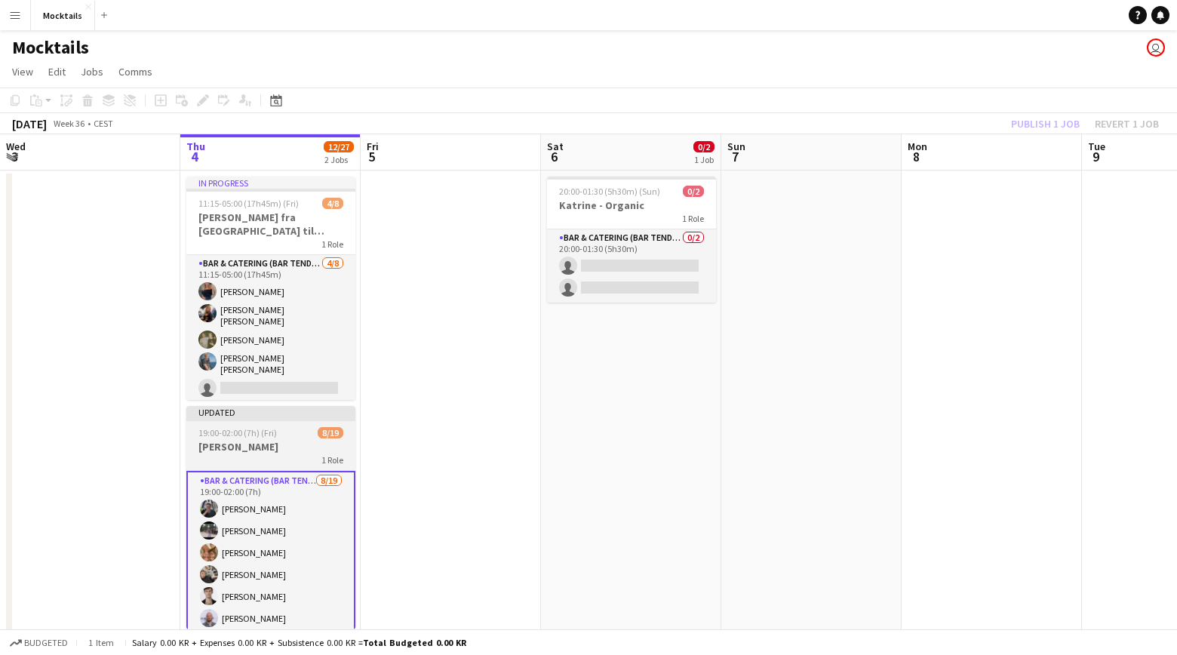
click at [272, 456] on div "1 Role" at bounding box center [270, 459] width 169 height 12
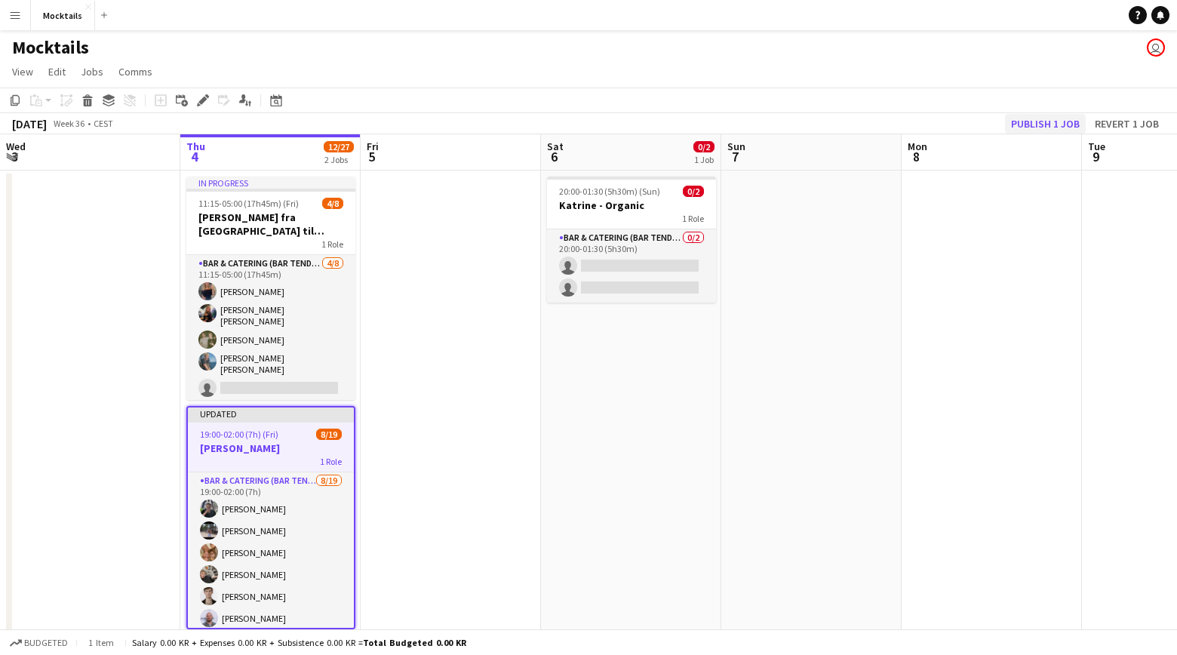
click at [1046, 124] on button "Publish 1 job" at bounding box center [1045, 124] width 81 height 20
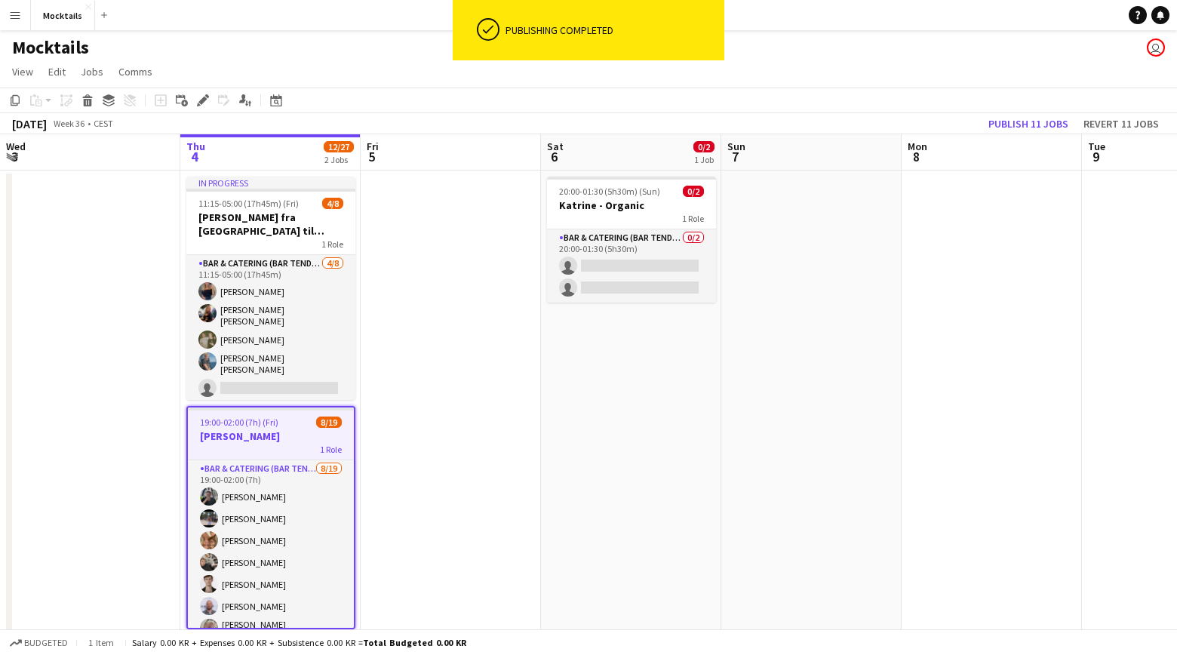
click at [272, 445] on div "1 Role" at bounding box center [271, 449] width 166 height 12
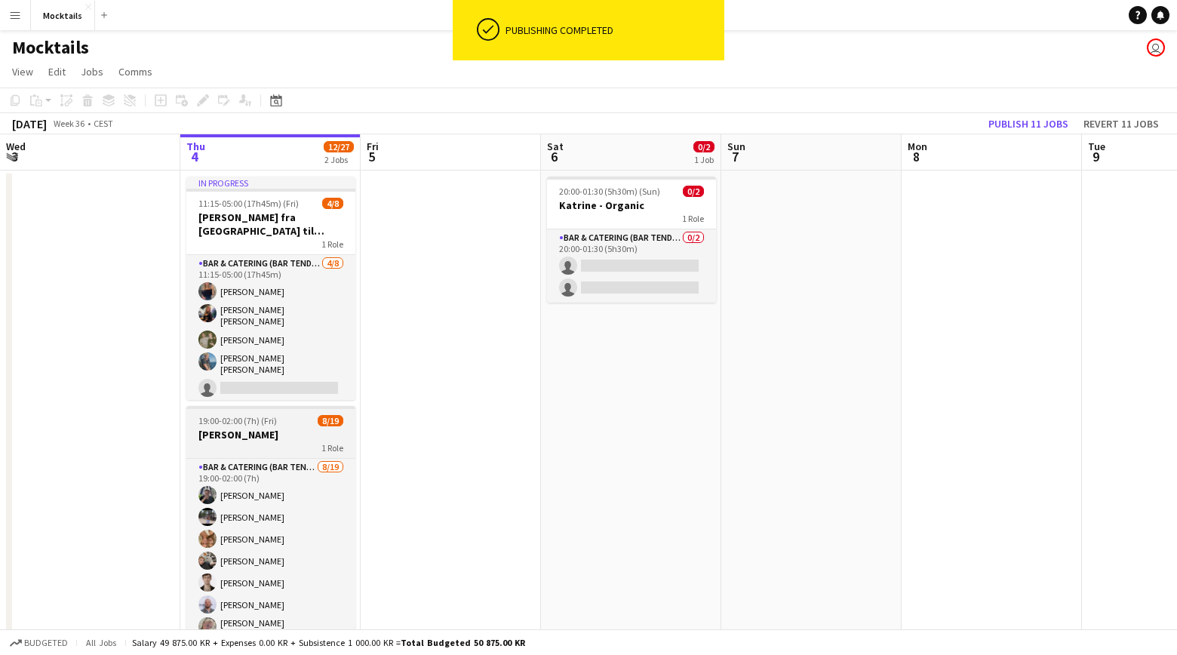
click at [272, 447] on div "1 Role" at bounding box center [270, 447] width 169 height 12
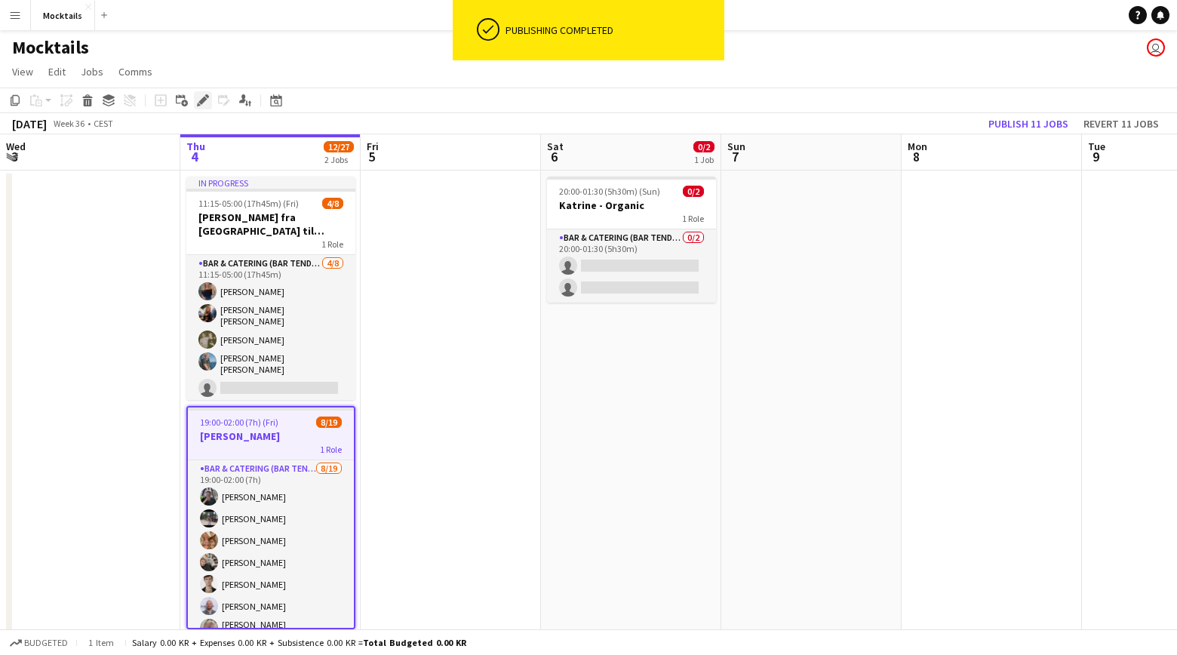
click at [204, 98] on icon at bounding box center [202, 101] width 8 height 8
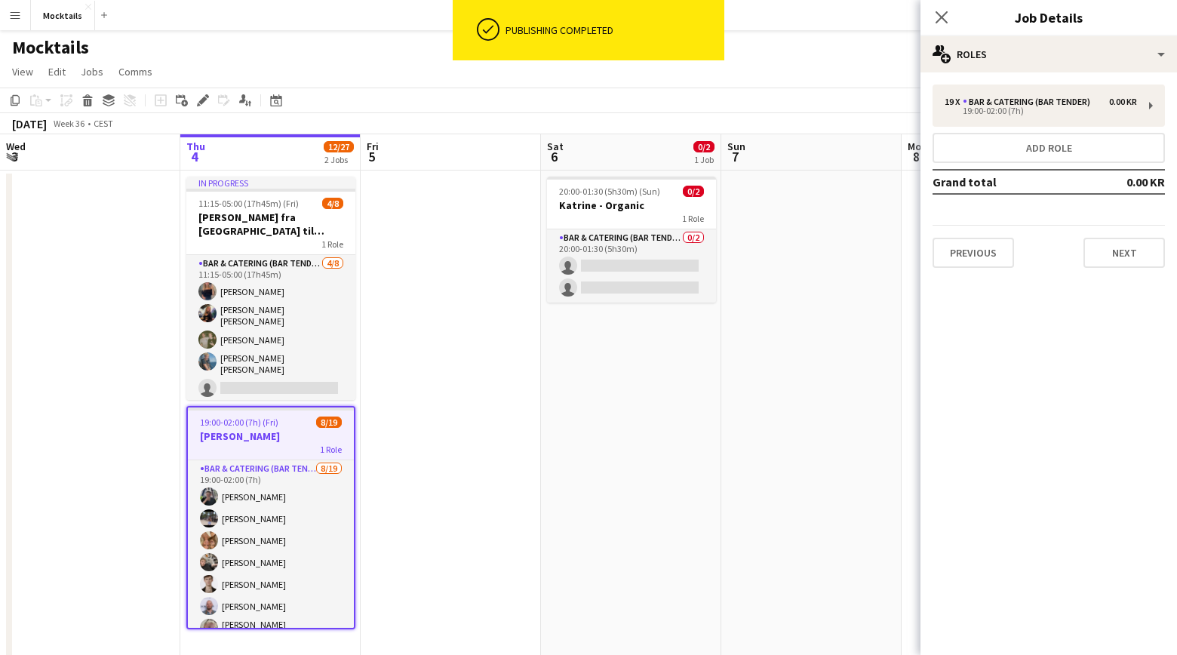
click at [1111, 269] on div "19 x Bar & Catering (Bar Tender) 0.00 KR 19:00-02:00 (7h) Add role Grand total …" at bounding box center [1048, 175] width 256 height 207
click at [1119, 258] on button "Next" at bounding box center [1123, 253] width 81 height 30
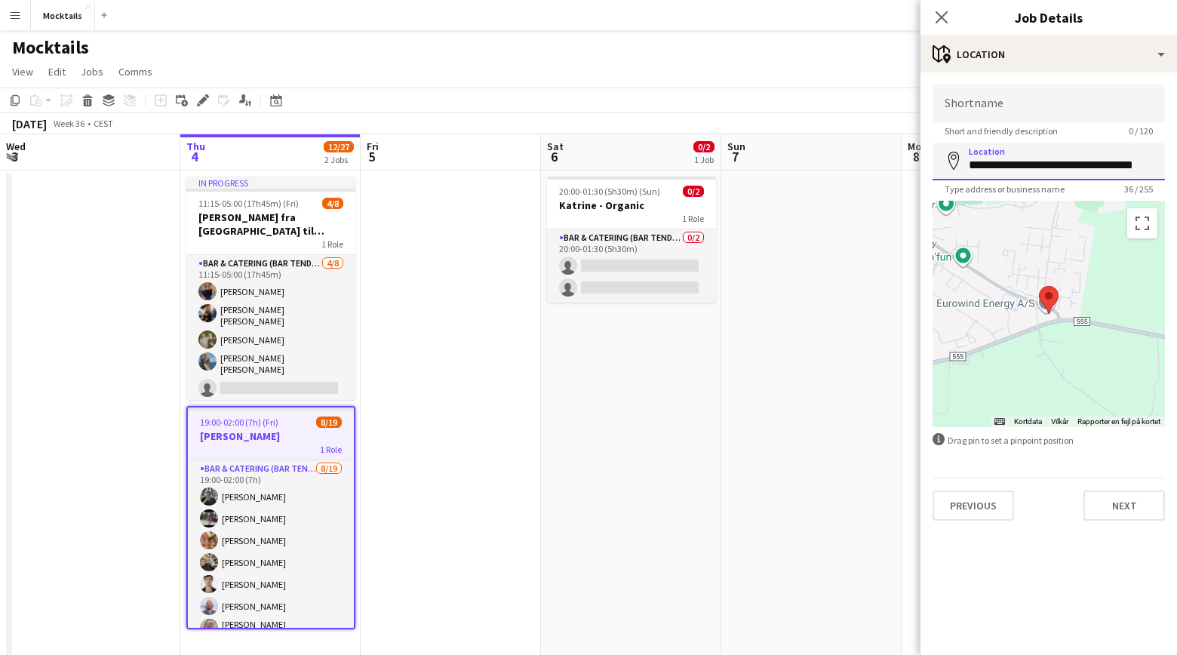
click at [1033, 166] on input "**********" at bounding box center [1048, 162] width 232 height 38
click at [942, 17] on icon at bounding box center [941, 17] width 14 height 14
